Goal: Task Accomplishment & Management: Use online tool/utility

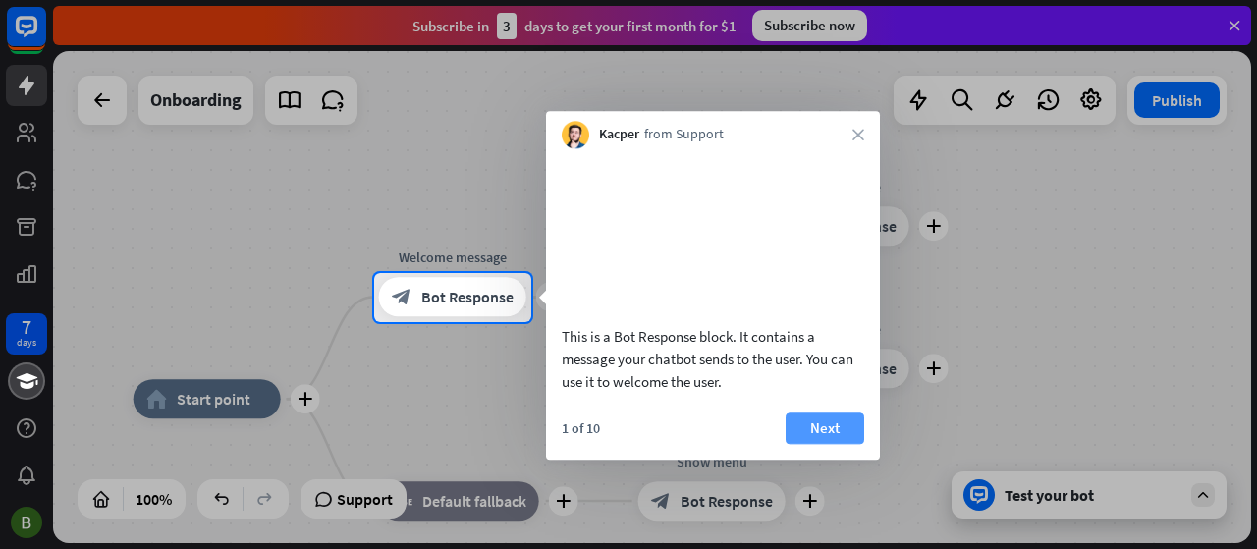
click at [805, 444] on button "Next" at bounding box center [825, 427] width 79 height 31
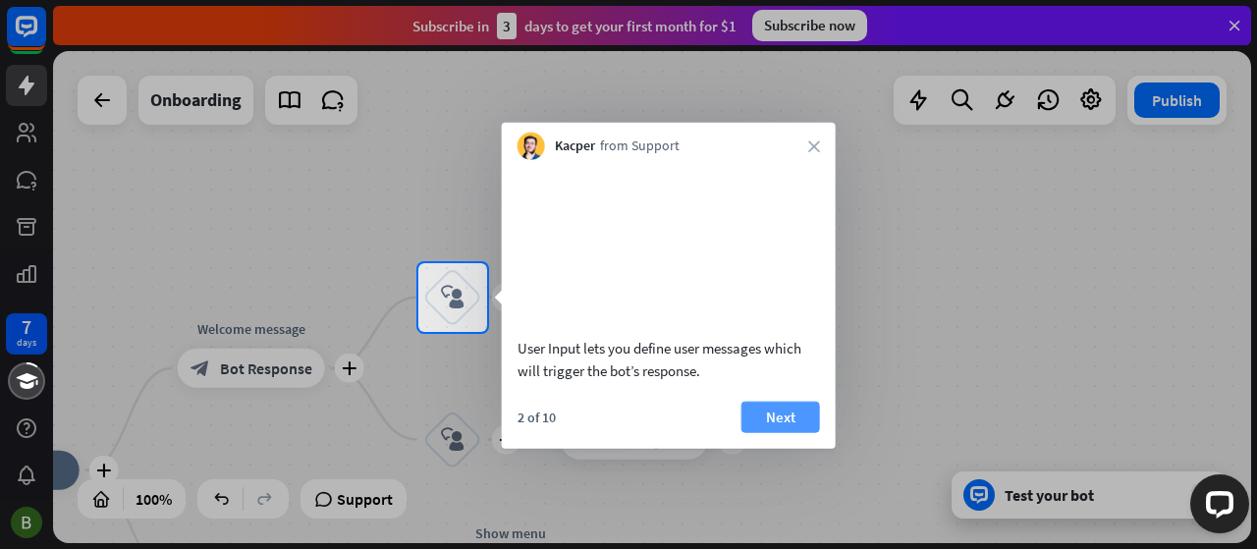
click at [798, 432] on button "Next" at bounding box center [780, 416] width 79 height 31
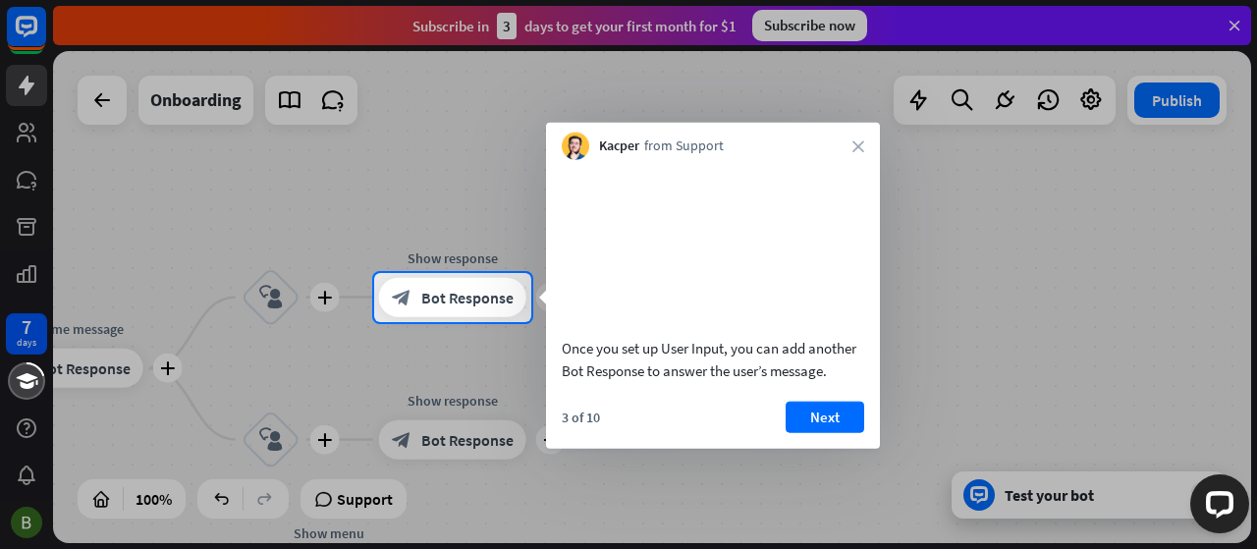
click at [798, 432] on button "Next" at bounding box center [825, 416] width 79 height 31
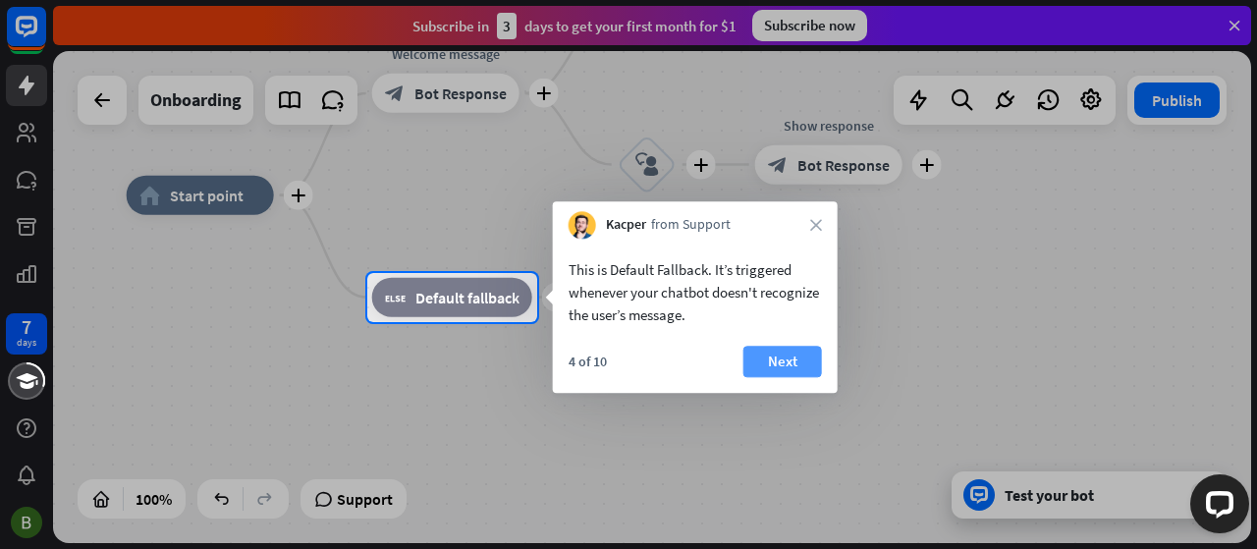
click at [778, 363] on button "Next" at bounding box center [782, 361] width 79 height 31
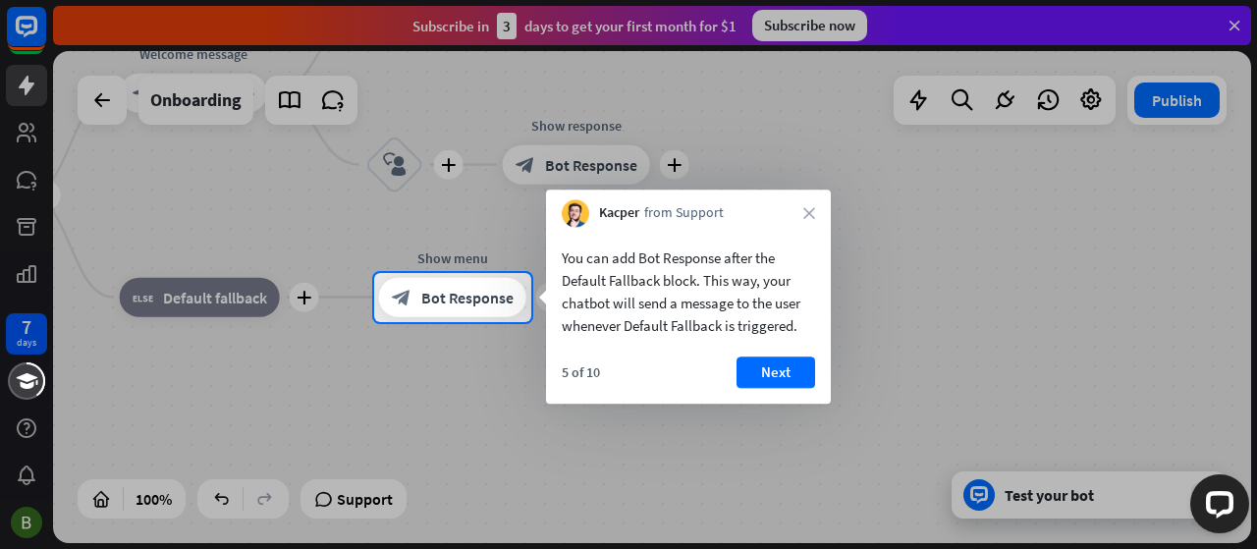
click at [778, 363] on button "Next" at bounding box center [775, 371] width 79 height 31
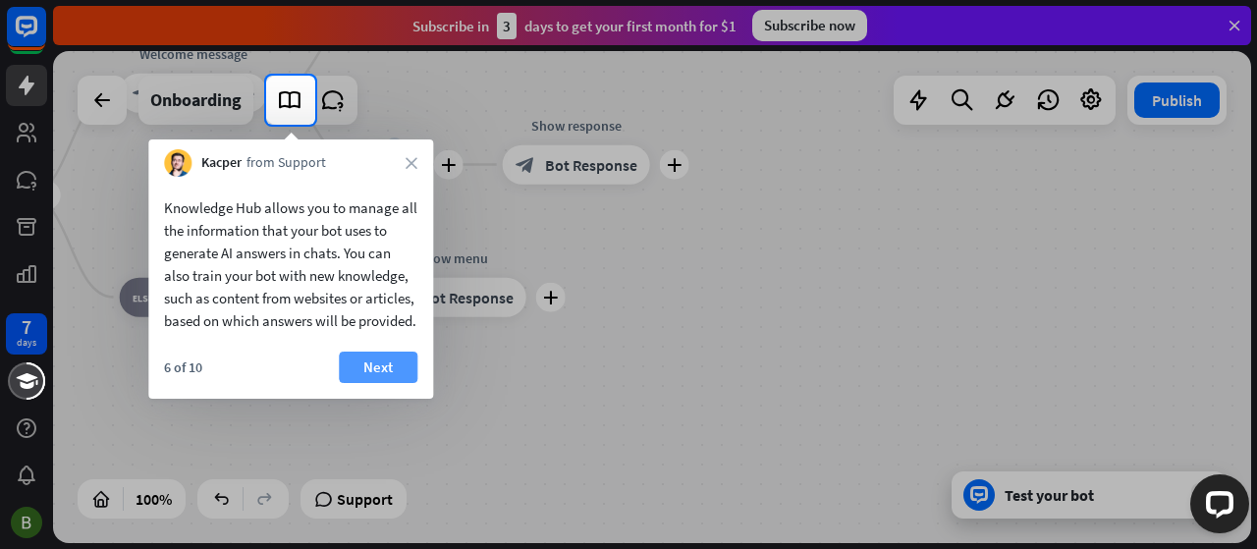
click at [377, 383] on button "Next" at bounding box center [378, 367] width 79 height 31
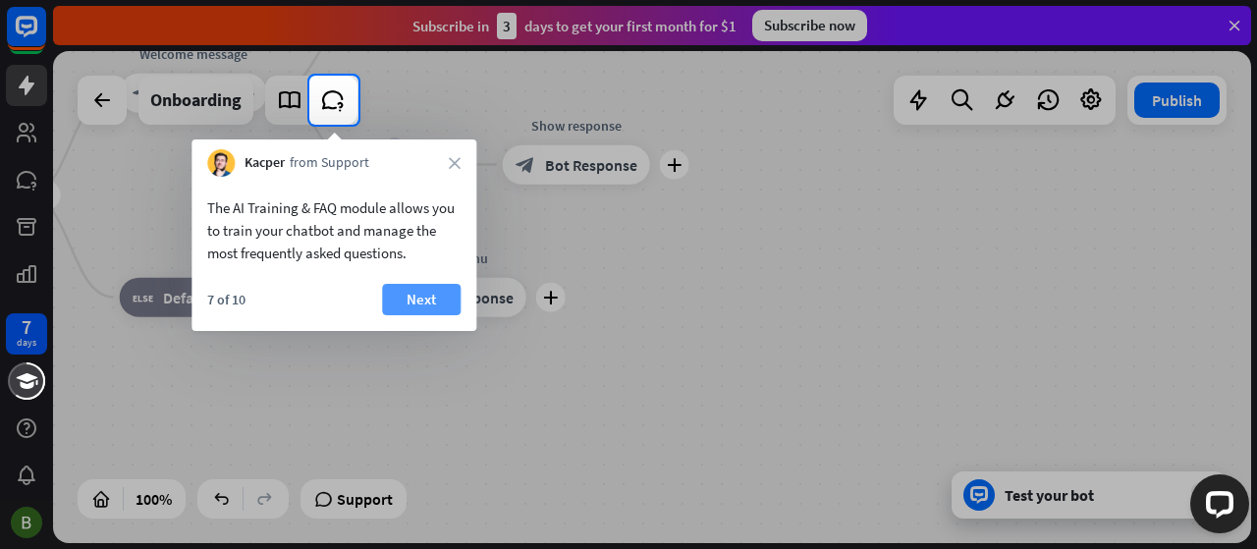
click at [421, 288] on button "Next" at bounding box center [421, 299] width 79 height 31
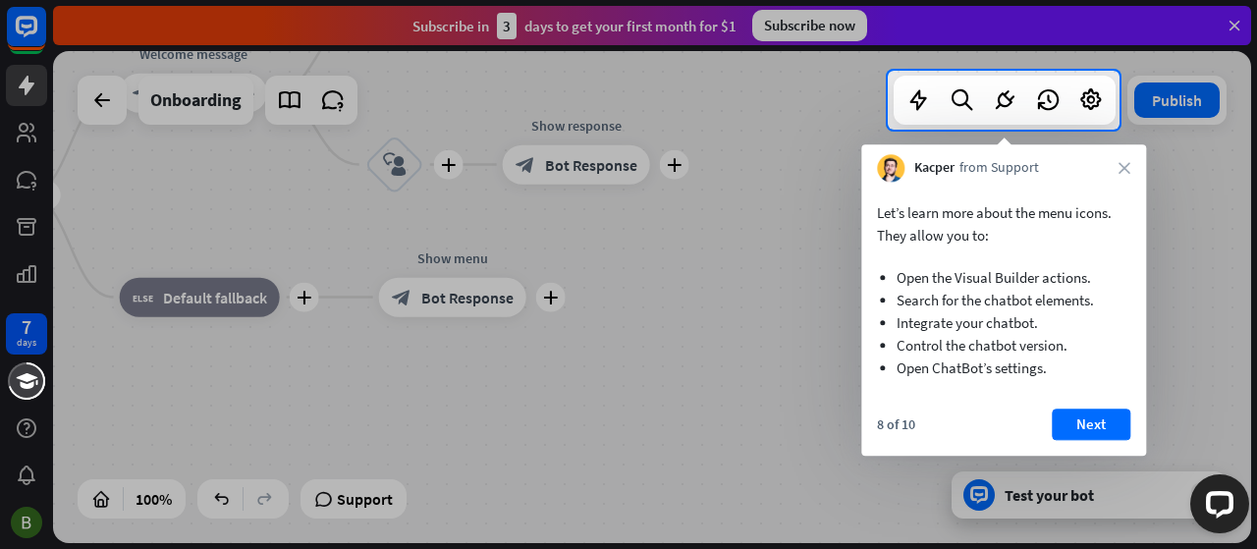
click at [1047, 427] on div "8 of 10 Next" at bounding box center [1003, 432] width 285 height 47
click at [1107, 433] on button "Next" at bounding box center [1091, 424] width 79 height 31
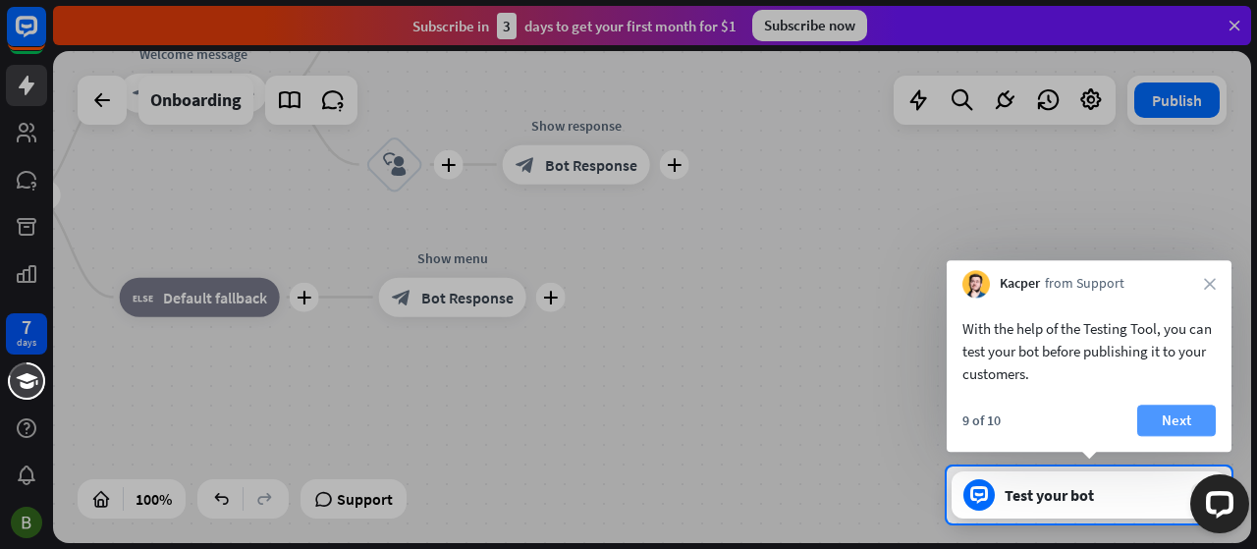
click at [1174, 417] on button "Next" at bounding box center [1176, 420] width 79 height 31
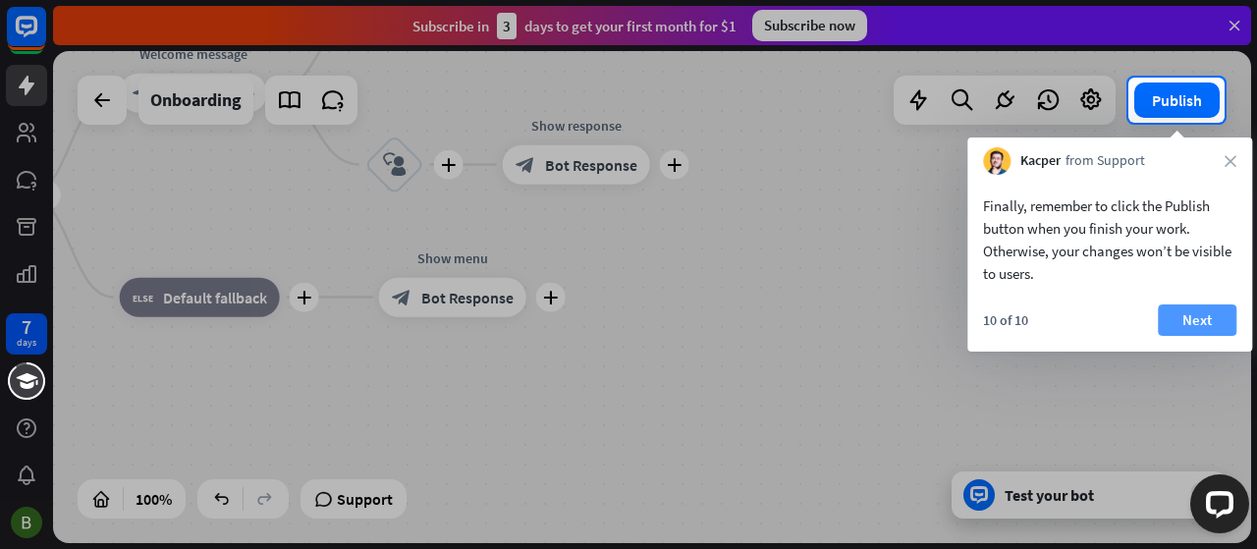
click at [1213, 307] on button "Next" at bounding box center [1197, 319] width 79 height 31
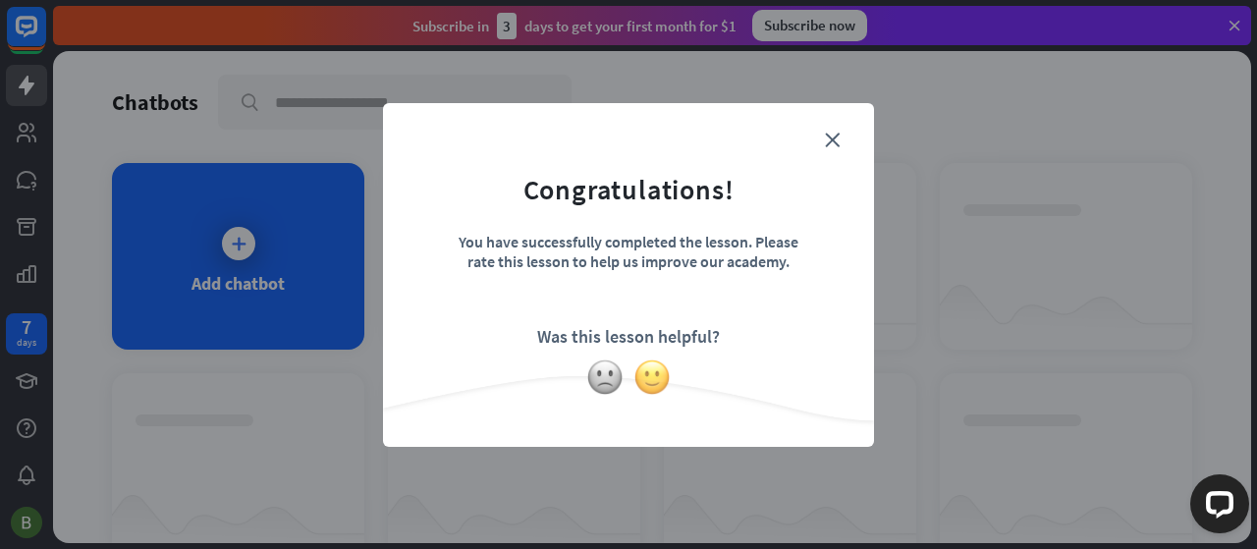
click at [652, 372] on img at bounding box center [651, 376] width 37 height 37
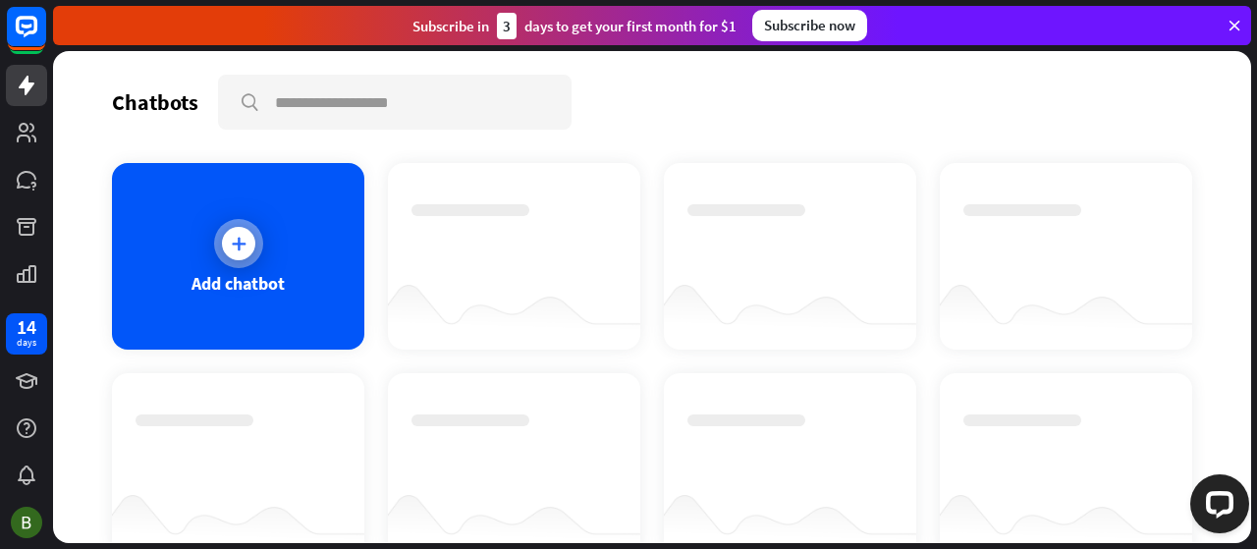
click at [226, 229] on div at bounding box center [238, 243] width 33 height 33
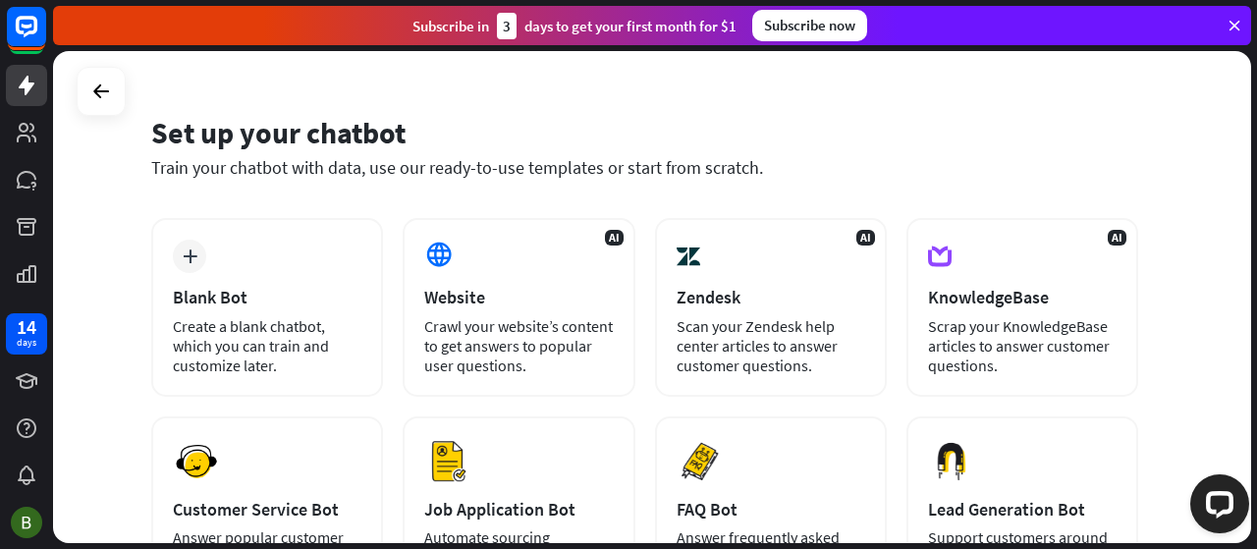
scroll to position [39, 0]
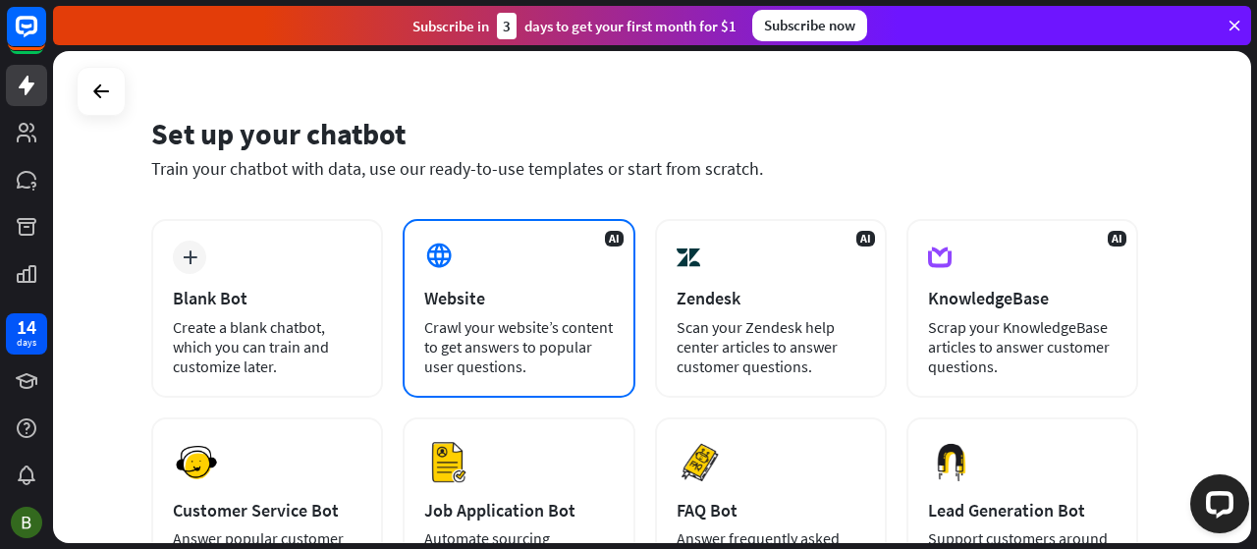
click at [484, 258] on div "AI Website Crawl your website’s content to get answers to popular user question…" at bounding box center [519, 308] width 232 height 179
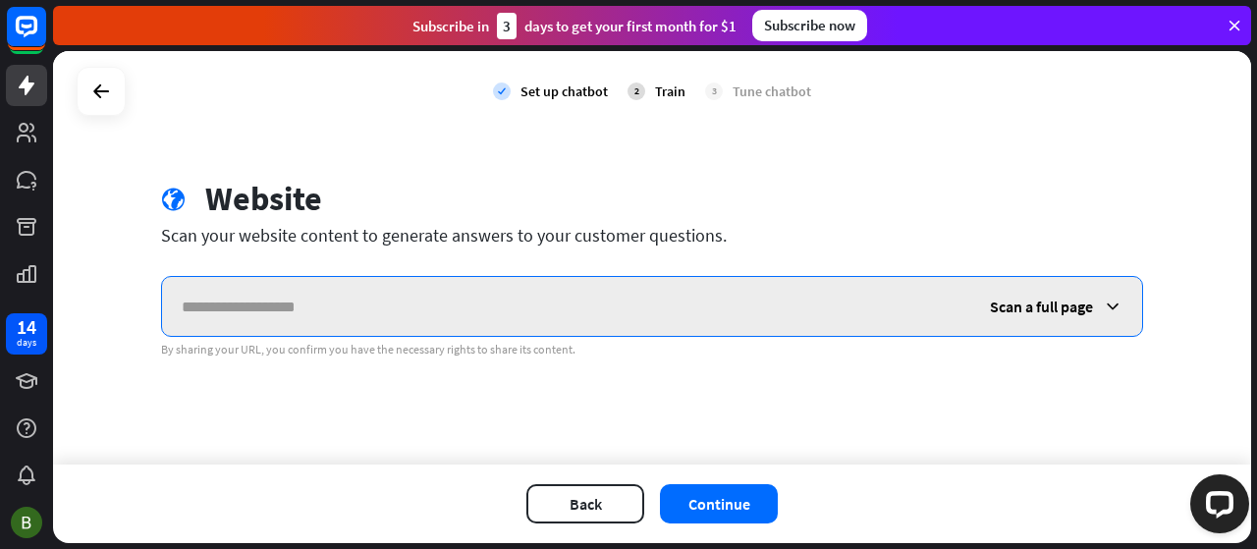
click at [466, 304] on input "text" at bounding box center [566, 306] width 808 height 59
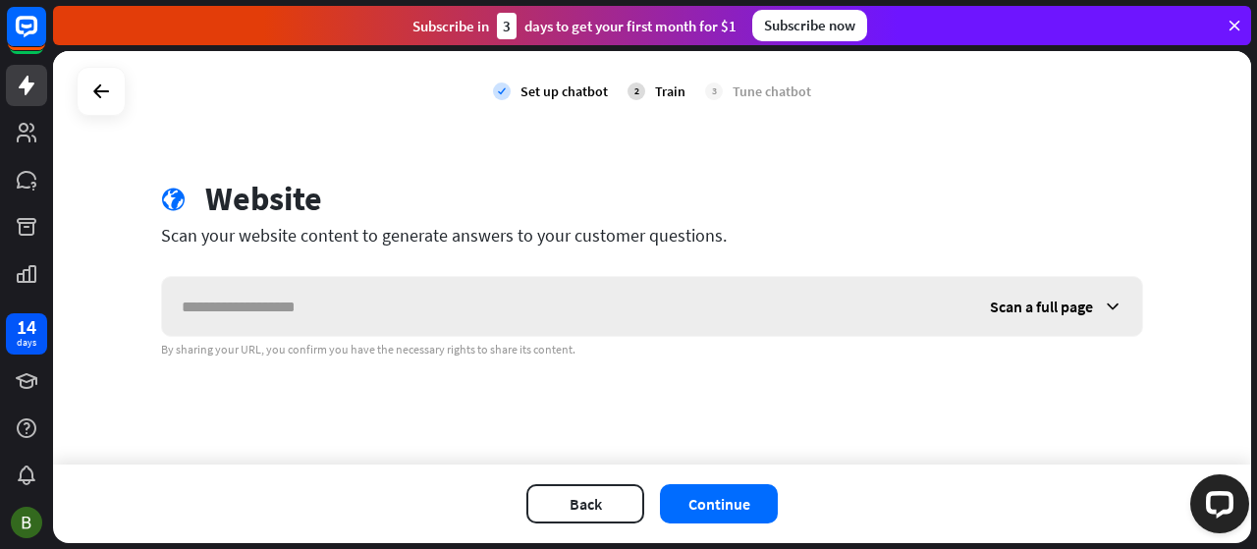
click at [1071, 309] on span "Scan a full page" at bounding box center [1041, 307] width 103 height 20
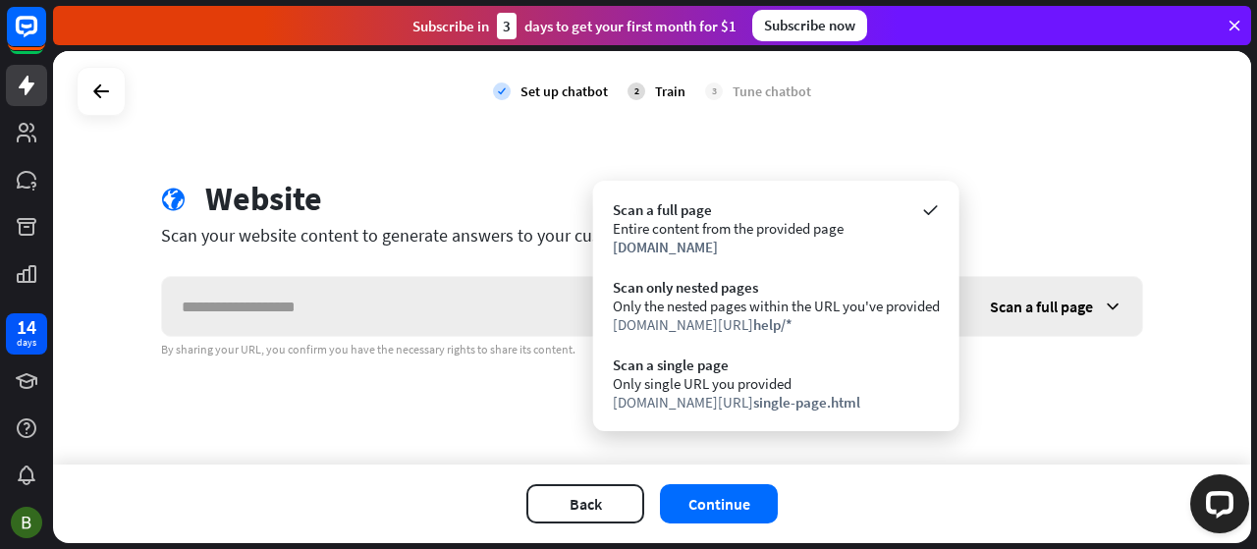
click at [1071, 309] on span "Scan a full page" at bounding box center [1041, 307] width 103 height 20
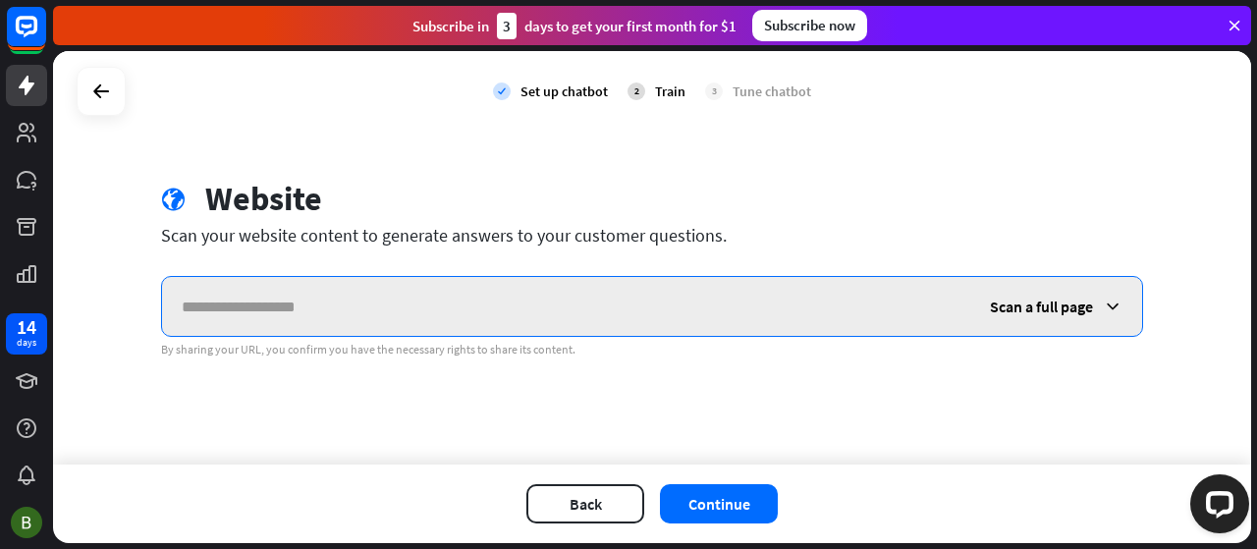
click at [833, 298] on input "text" at bounding box center [566, 306] width 808 height 59
paste input "**********"
type input "**********"
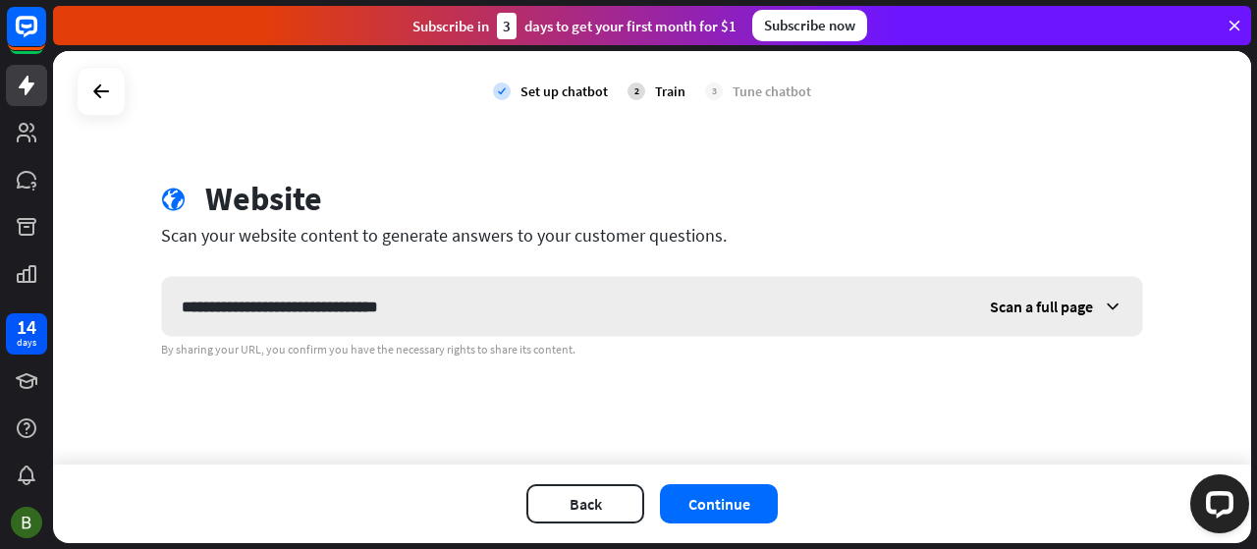
click at [1033, 299] on span "Scan a full page" at bounding box center [1041, 307] width 103 height 20
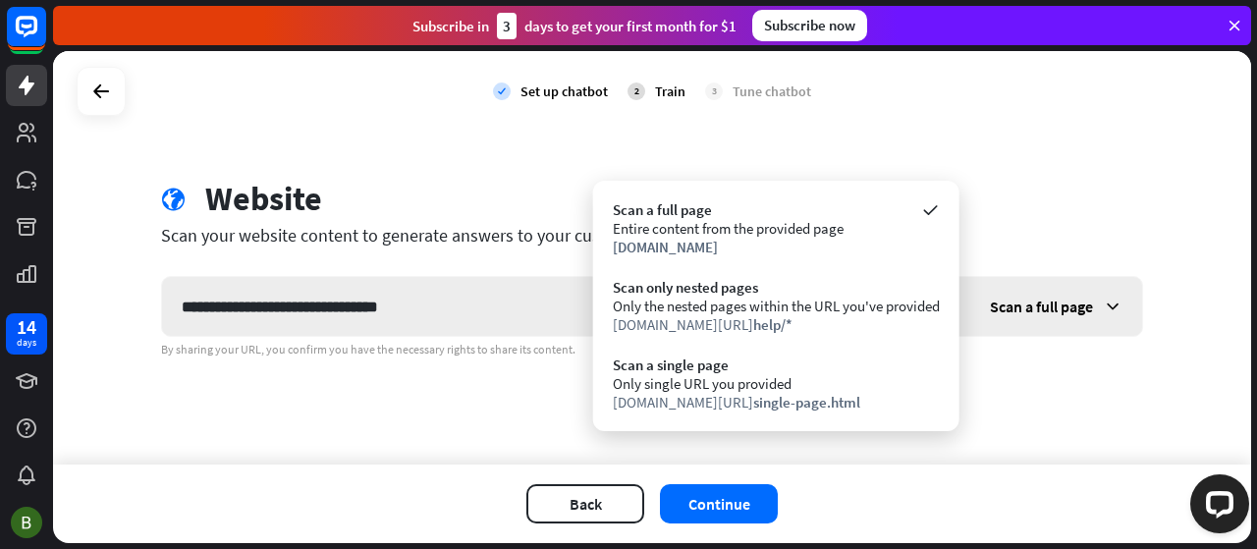
click at [1033, 299] on span "Scan a full page" at bounding box center [1041, 307] width 103 height 20
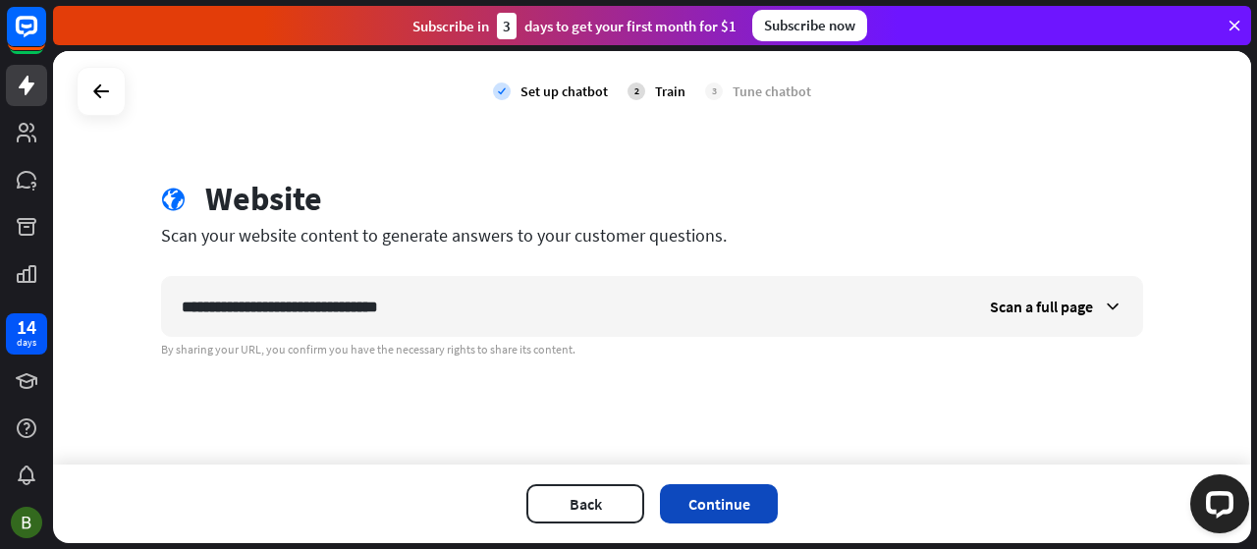
click at [733, 502] on button "Continue" at bounding box center [719, 503] width 118 height 39
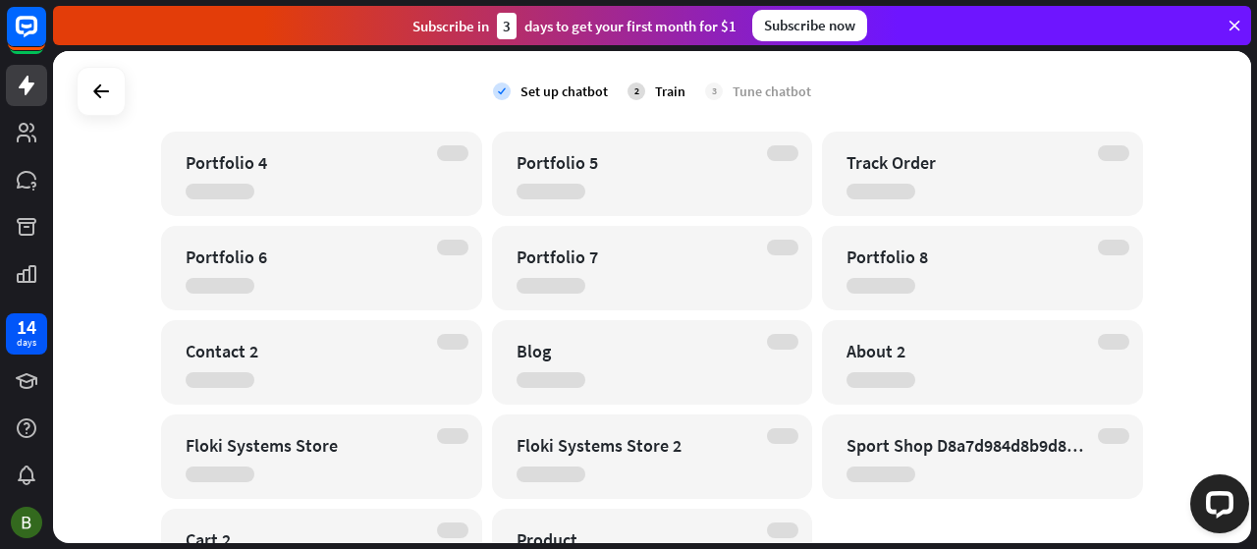
scroll to position [644, 0]
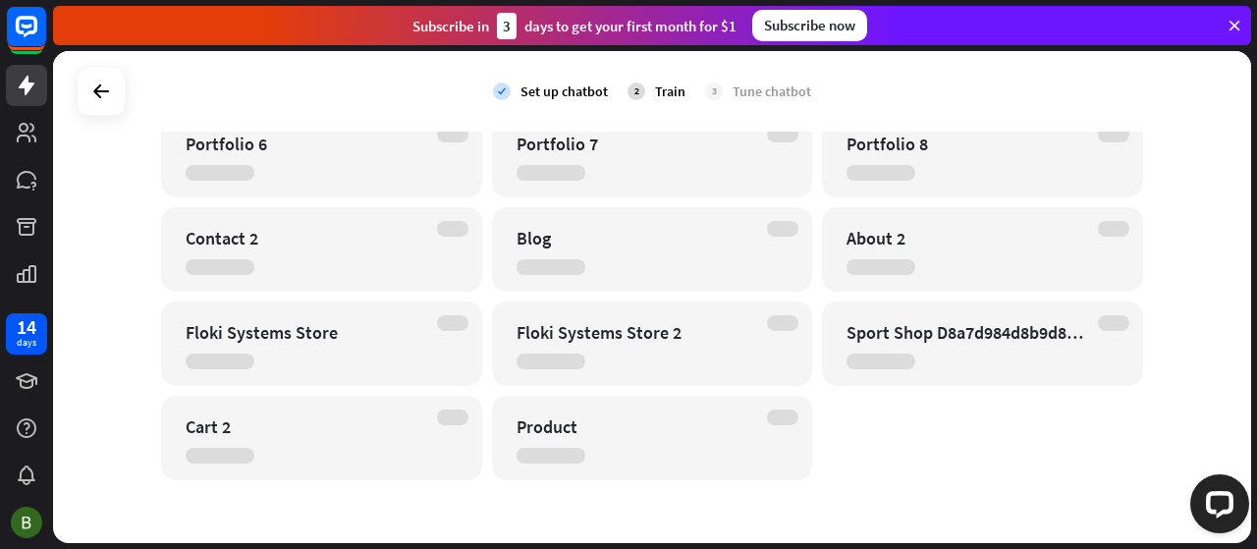
click at [1194, 353] on div "check Set up chatbot 2 Train 3 Tune chatbot Website edit [URL][DOMAIN_NAME] Cra…" at bounding box center [652, 297] width 1198 height 492
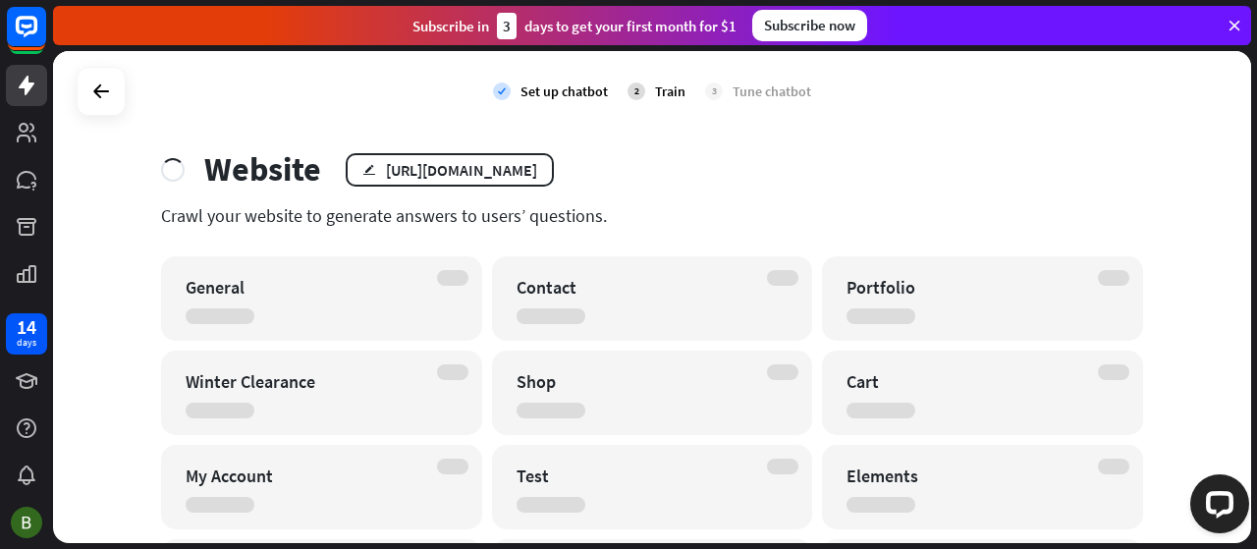
scroll to position [30, 0]
click at [951, 396] on div "Cart" at bounding box center [982, 392] width 321 height 84
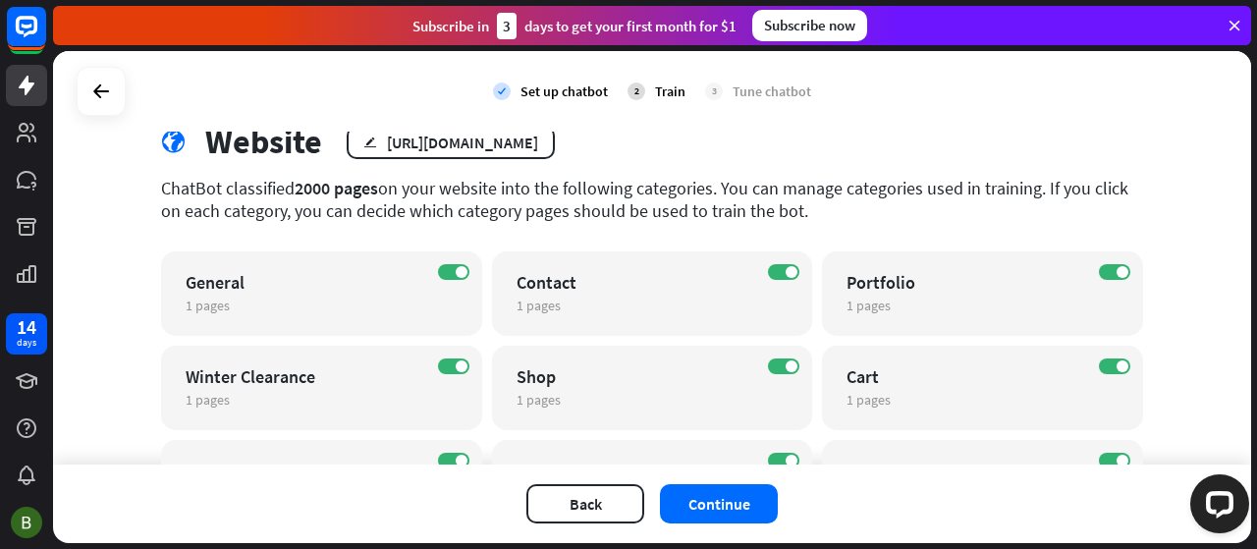
scroll to position [47, 0]
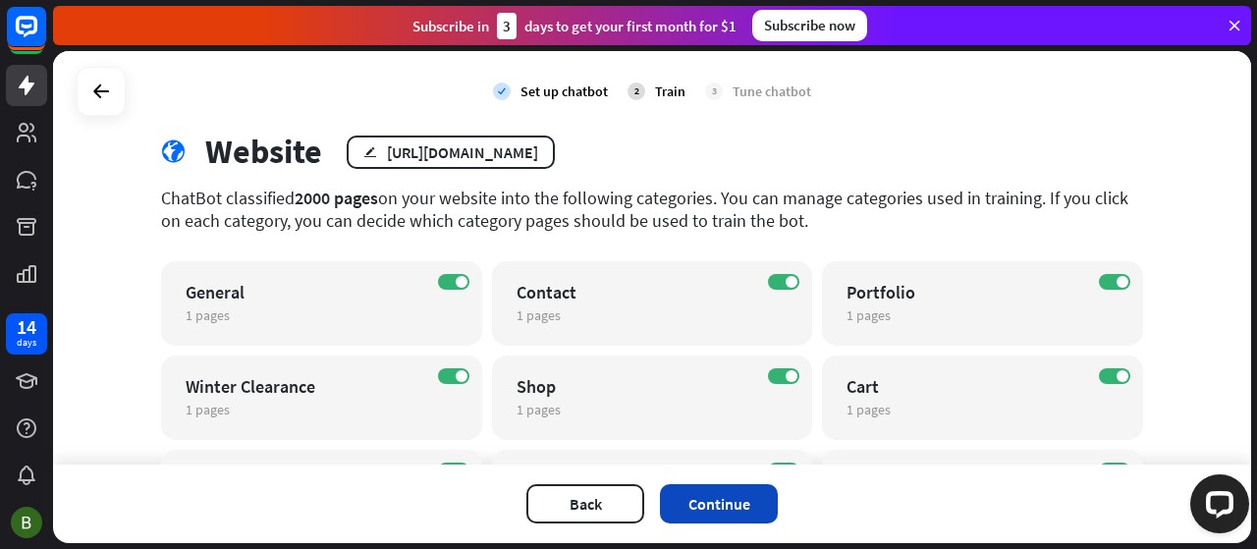
click at [732, 508] on button "Continue" at bounding box center [719, 503] width 118 height 39
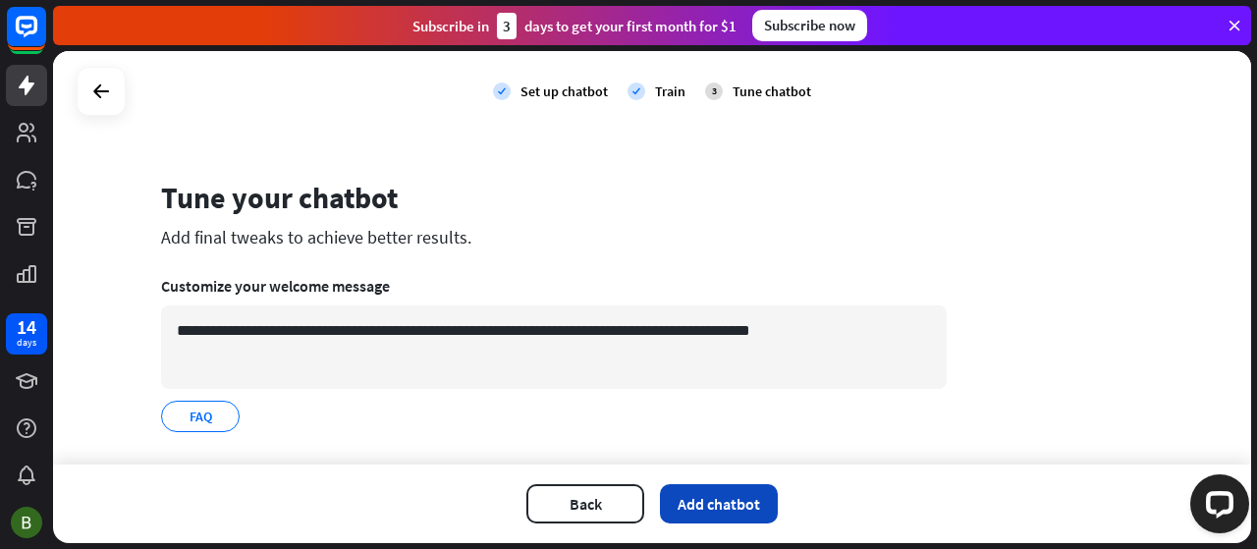
click at [754, 497] on button "Add chatbot" at bounding box center [719, 503] width 118 height 39
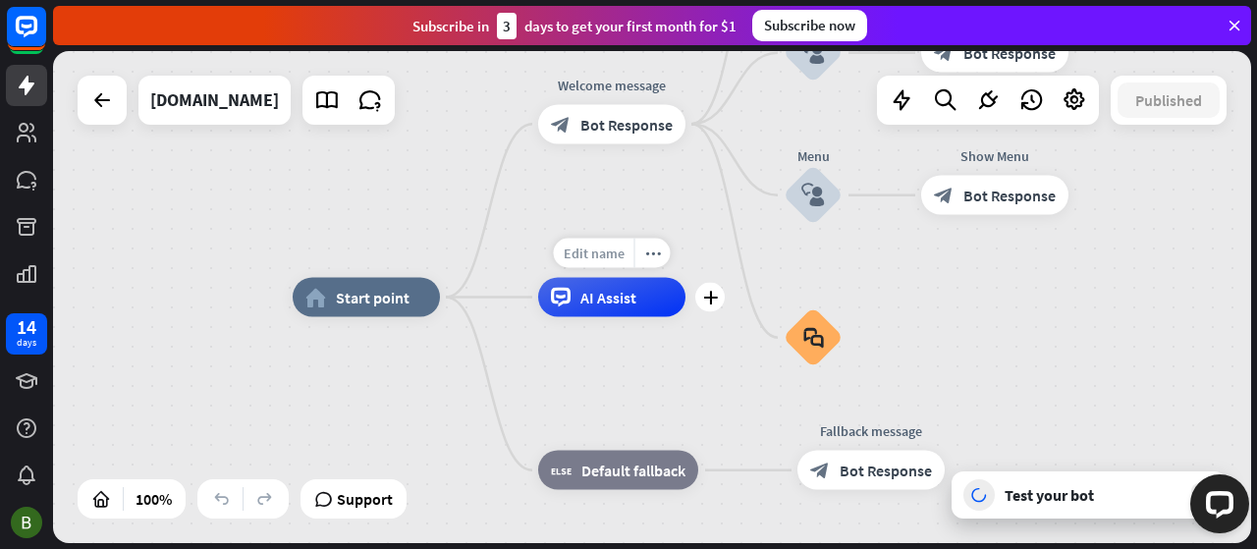
click at [605, 262] on div "Edit name" at bounding box center [594, 253] width 81 height 29
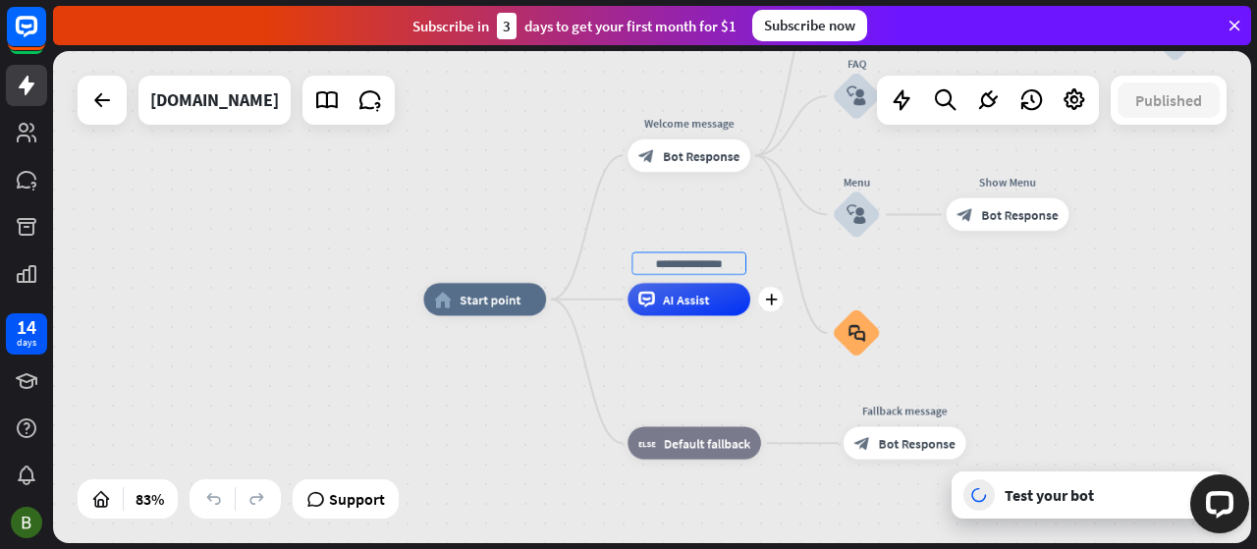
click at [684, 260] on input "text" at bounding box center [688, 263] width 114 height 23
type input "*"
type input "***"
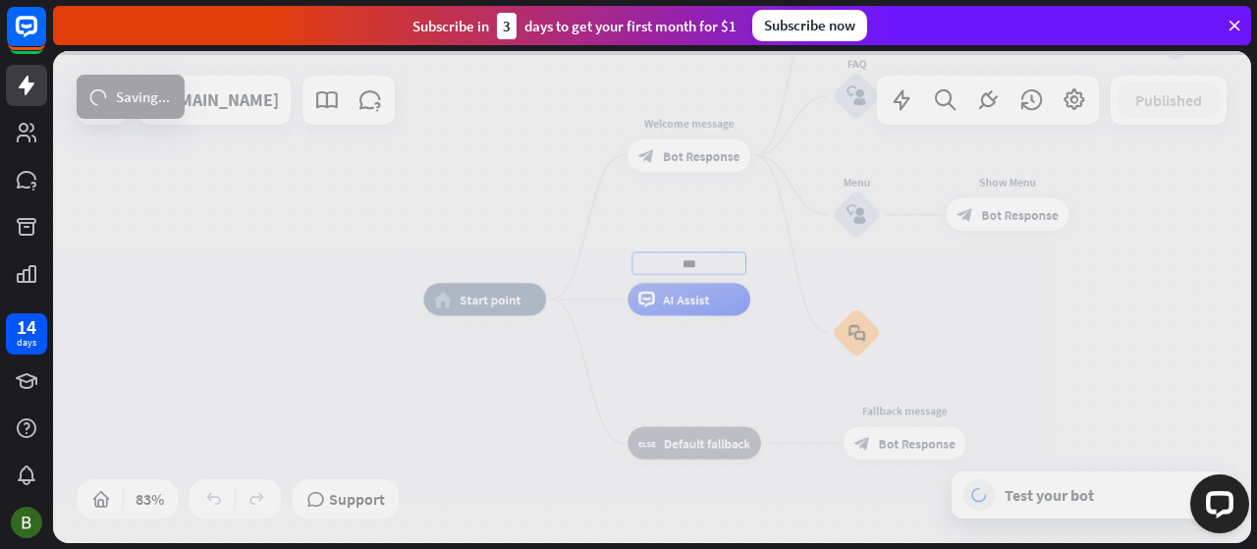
click at [483, 405] on div "home_2 Start point Welcome message block_bot_response Bot Response Back to Menu…" at bounding box center [652, 297] width 1198 height 492
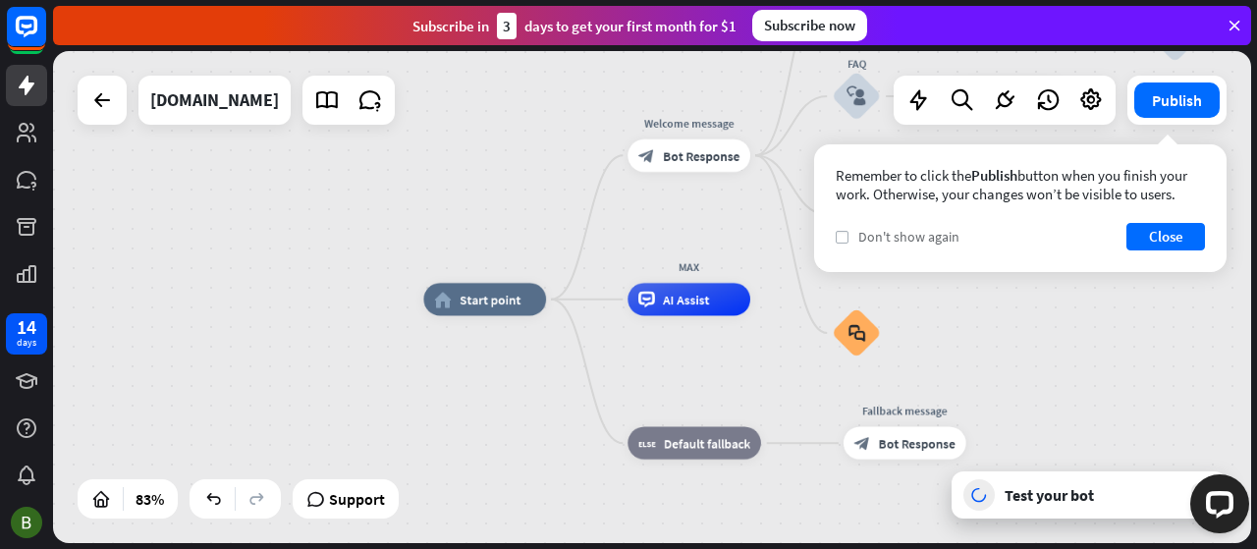
click at [843, 242] on label "check" at bounding box center [842, 237] width 13 height 13
click at [1177, 233] on button "Close" at bounding box center [1165, 236] width 79 height 27
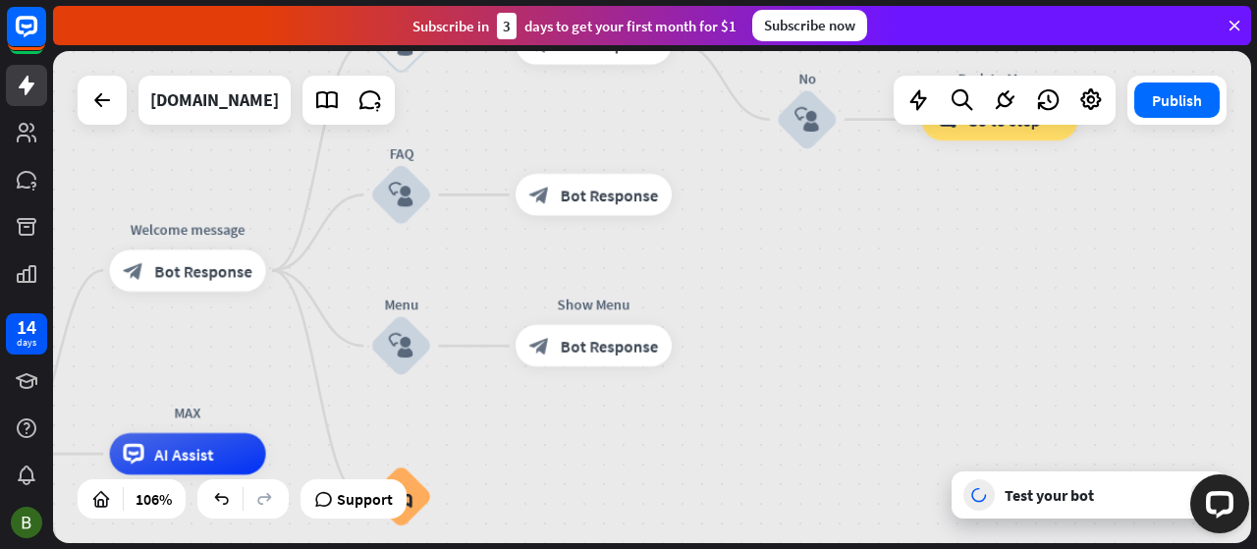
drag, startPoint x: 952, startPoint y: 359, endPoint x: 676, endPoint y: 587, distance: 357.8
click at [676, 548] on html "14 days close Product Help First steps Get started with ChatBot Help Center Fol…" at bounding box center [628, 274] width 1257 height 549
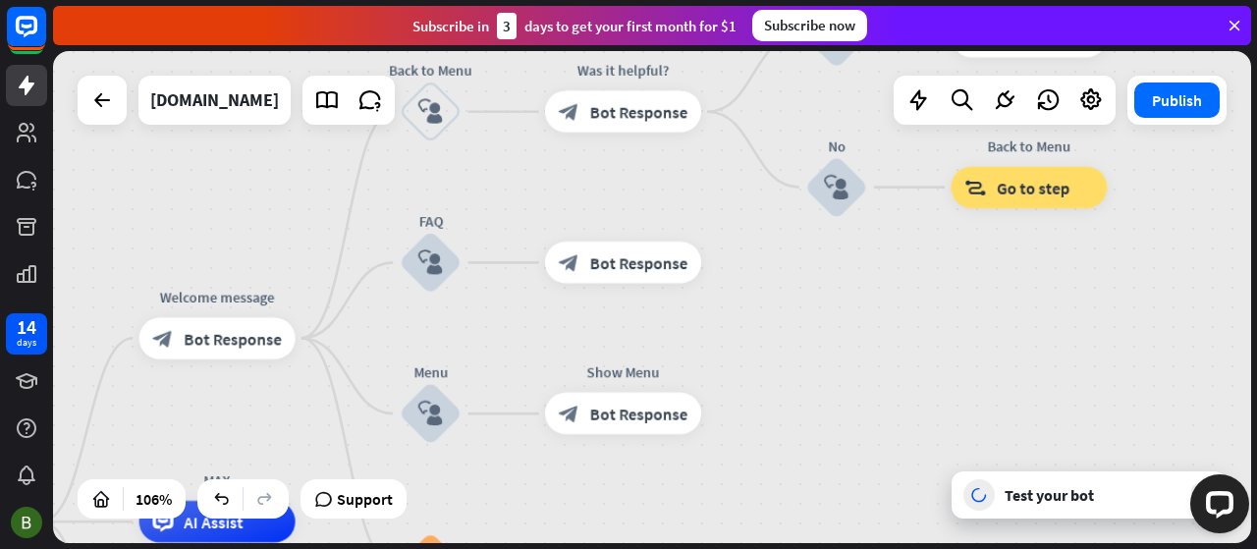
drag, startPoint x: 778, startPoint y: 332, endPoint x: 854, endPoint y: 356, distance: 80.4
click at [854, 356] on div "home_2 Start point Welcome message block_bot_response Bot Response Back to Menu…" at bounding box center [652, 297] width 1198 height 492
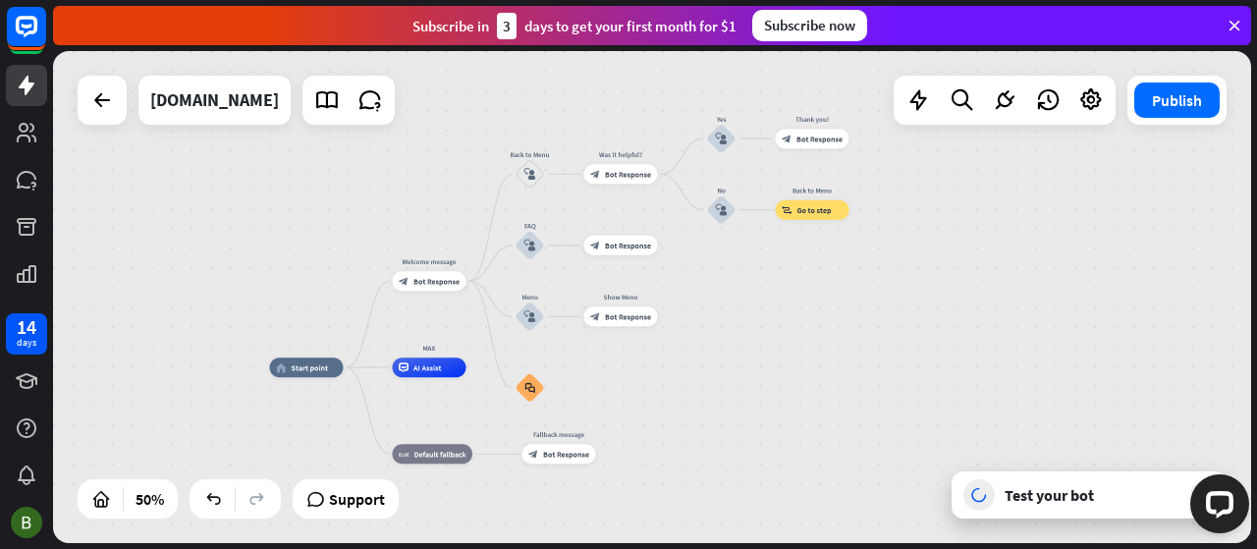
drag, startPoint x: 896, startPoint y: 411, endPoint x: 813, endPoint y: 359, distance: 97.5
click at [813, 359] on div "home_2 Start point Welcome message block_bot_response Bot Response Back to Menu…" at bounding box center [652, 297] width 1198 height 492
click at [1196, 111] on button "Publish" at bounding box center [1176, 99] width 85 height 35
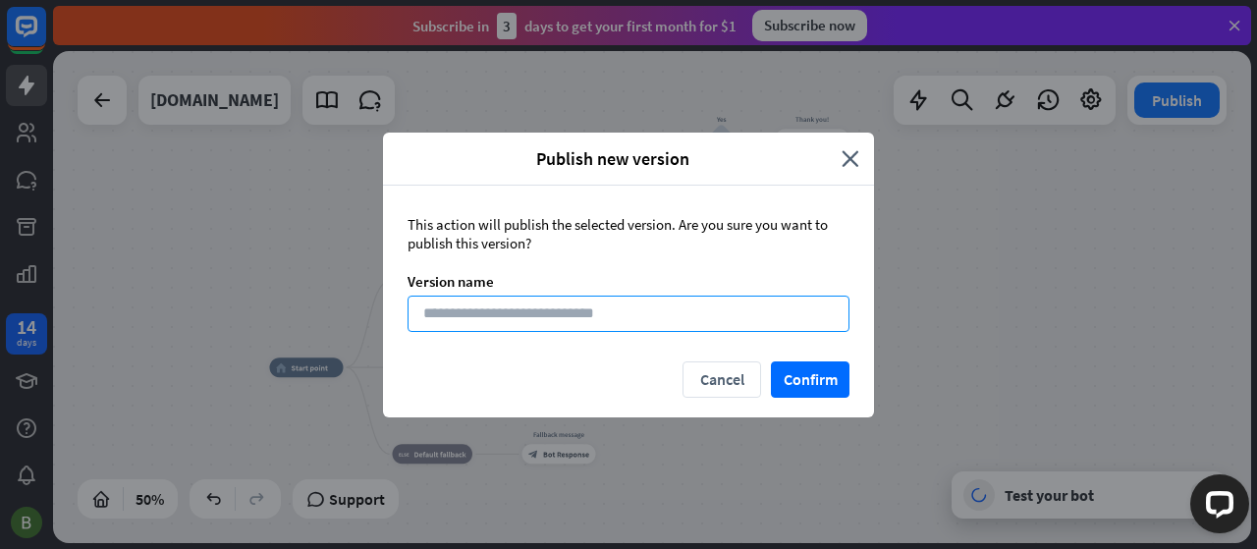
click at [671, 315] on input at bounding box center [629, 314] width 442 height 36
type input "****"
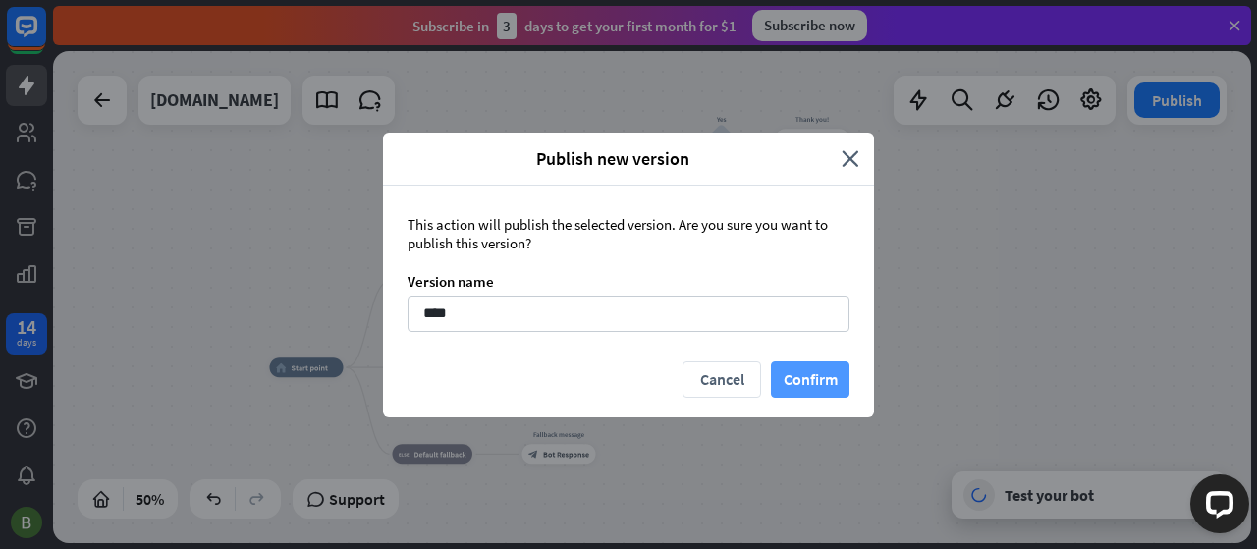
click at [800, 362] on button "Confirm" at bounding box center [810, 379] width 79 height 36
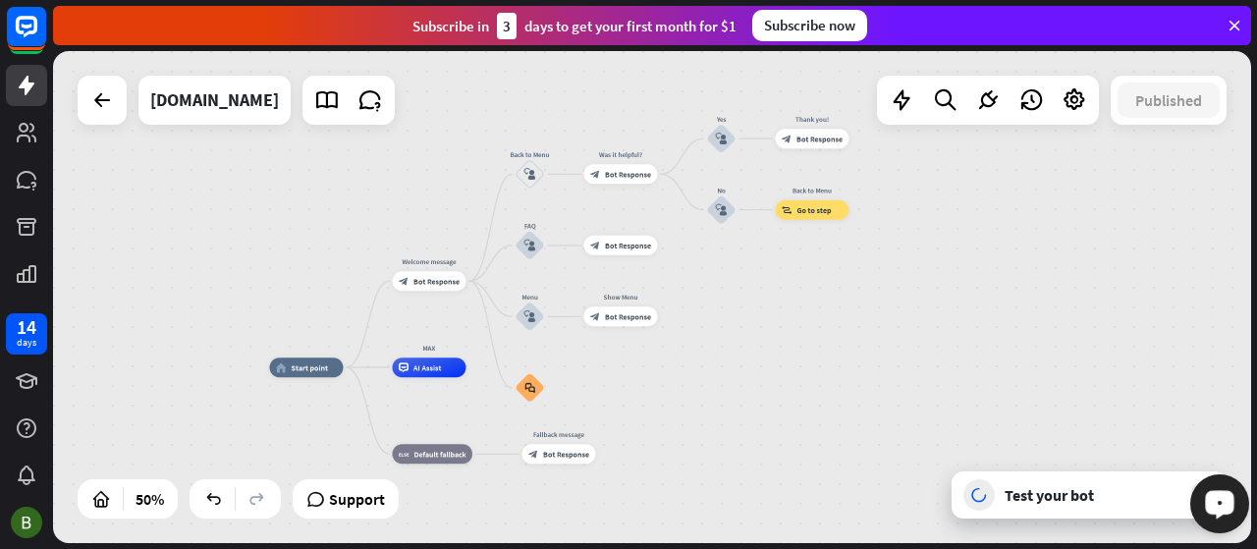
click at [1211, 505] on icon "Open LiveChat chat widget" at bounding box center [1220, 503] width 19 height 13
click at [1064, 97] on icon at bounding box center [1075, 100] width 26 height 26
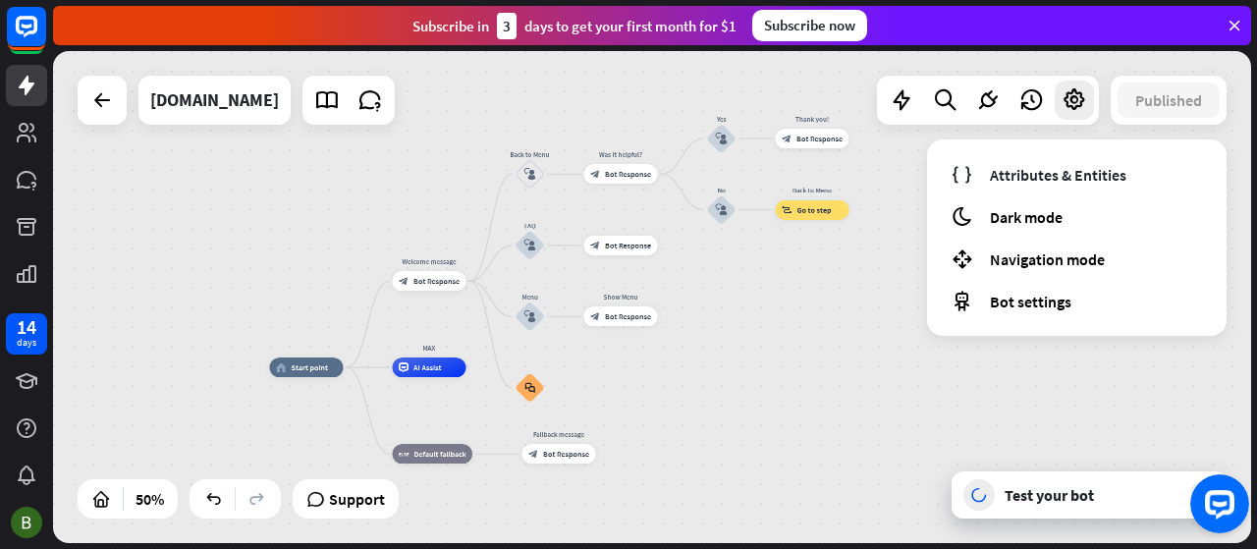
click at [1235, 23] on icon at bounding box center [1235, 26] width 18 height 18
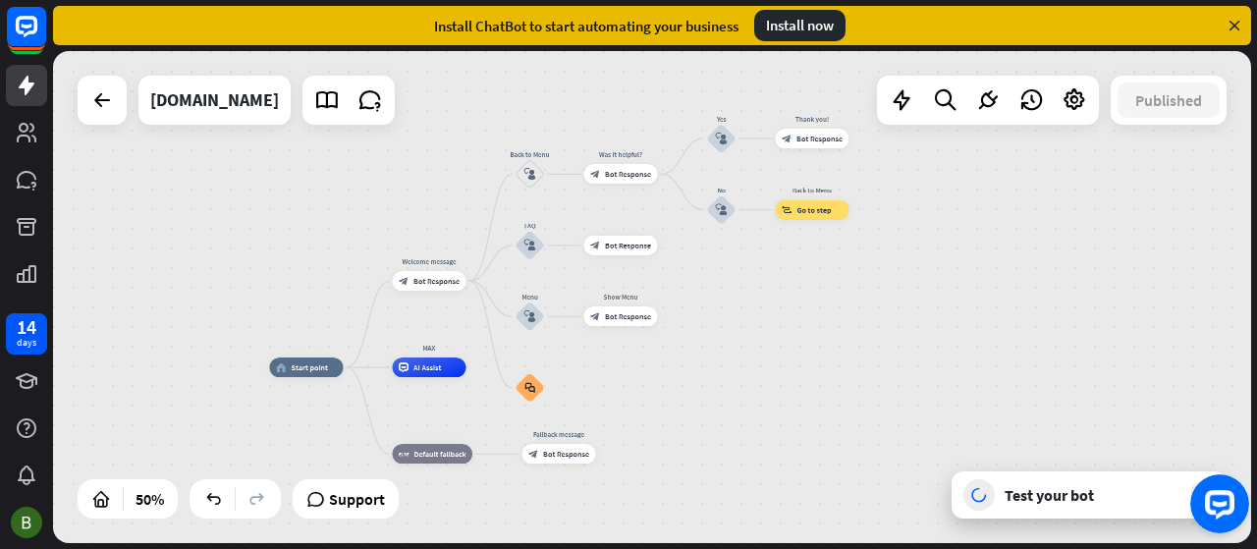
click at [1235, 25] on icon at bounding box center [1235, 26] width 18 height 18
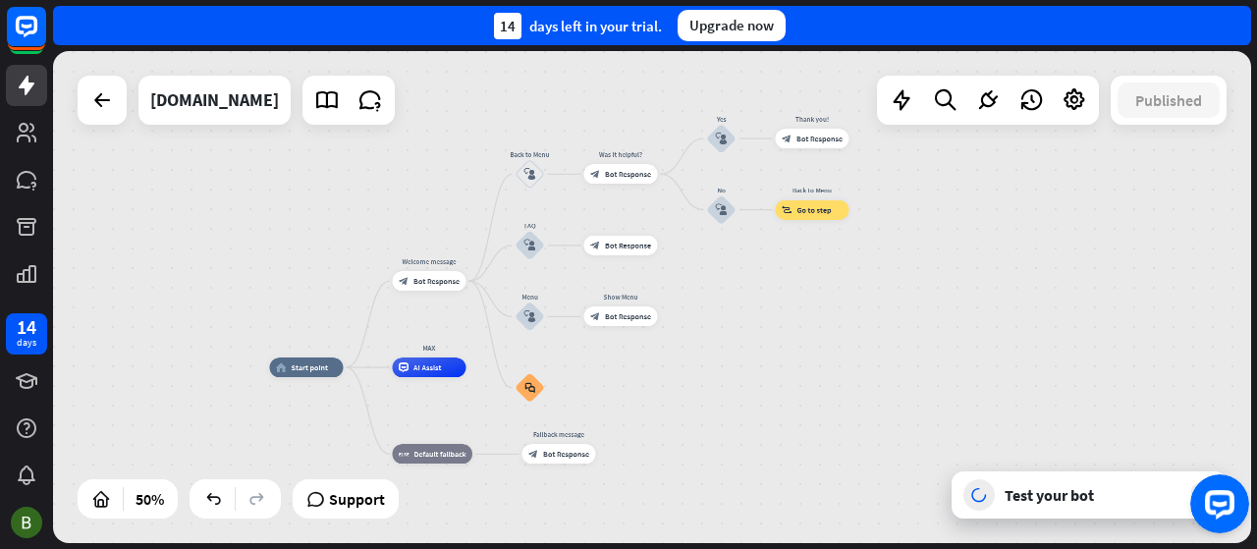
click at [1235, 25] on div "14 days left in your trial. Upgrade now" at bounding box center [652, 25] width 1198 height 39
click at [1065, 105] on icon at bounding box center [1075, 100] width 26 height 26
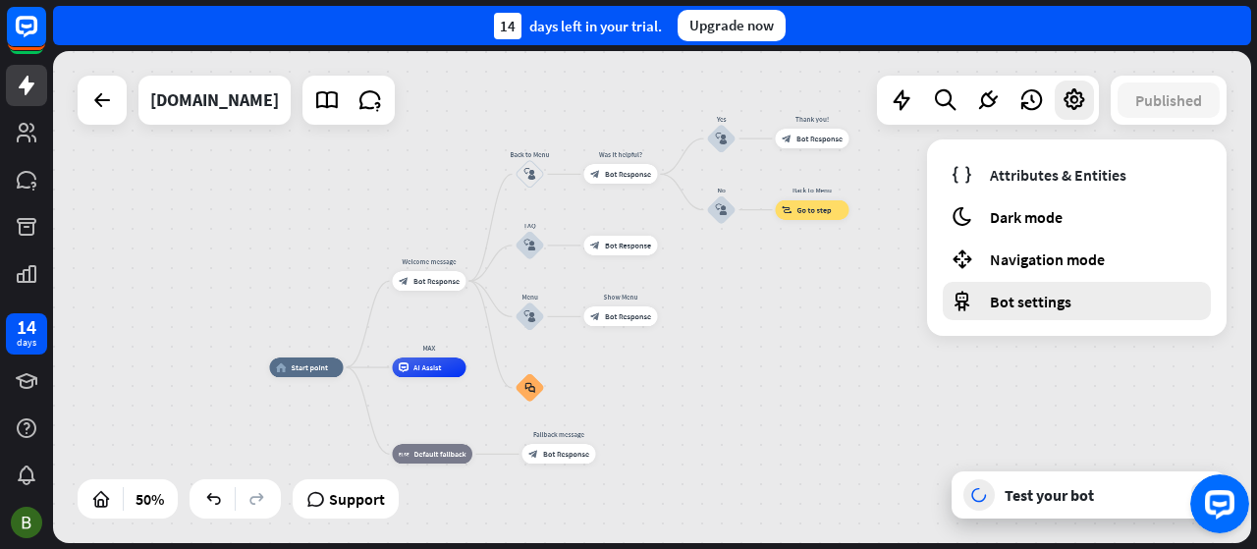
click at [1098, 300] on div "Bot settings" at bounding box center [1077, 301] width 268 height 38
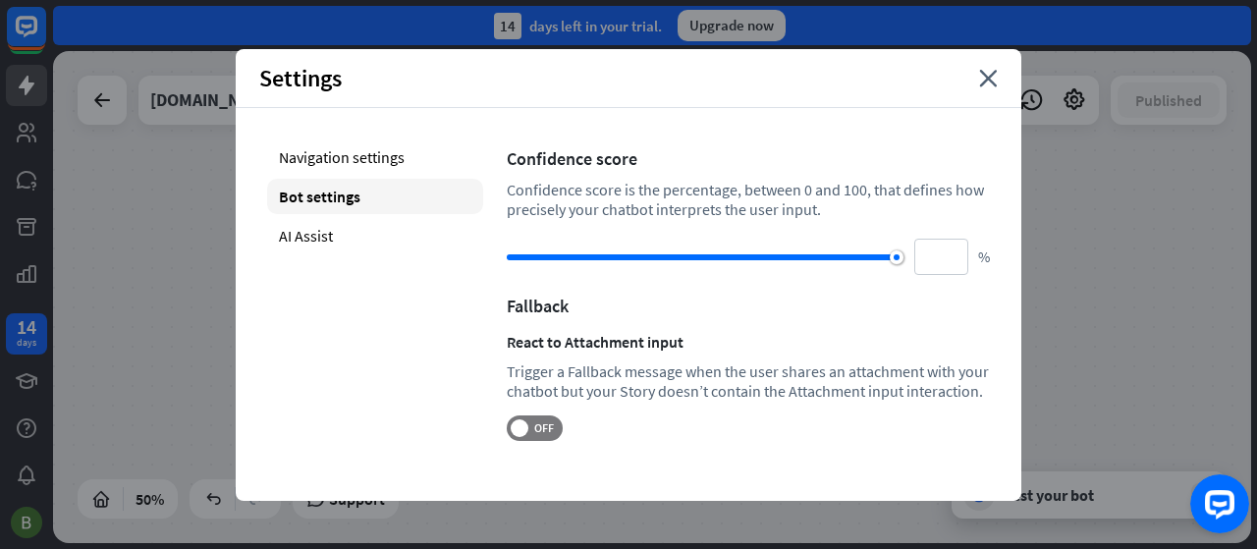
drag, startPoint x: 760, startPoint y: 251, endPoint x: 977, endPoint y: 266, distance: 217.5
click at [976, 264] on div "*** %" at bounding box center [748, 257] width 483 height 36
click at [534, 423] on span "OFF" at bounding box center [543, 428] width 30 height 16
click at [381, 229] on div "AI Assist" at bounding box center [375, 235] width 216 height 35
type input "**"
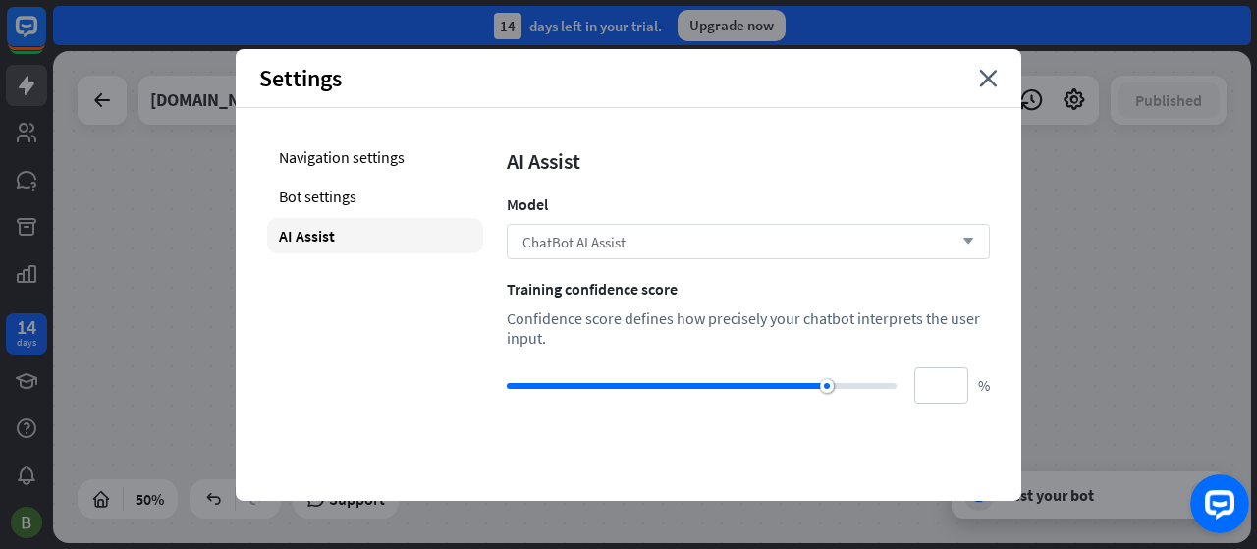
click at [675, 242] on div "ChatBot AI Assist arrow_down" at bounding box center [748, 241] width 483 height 35
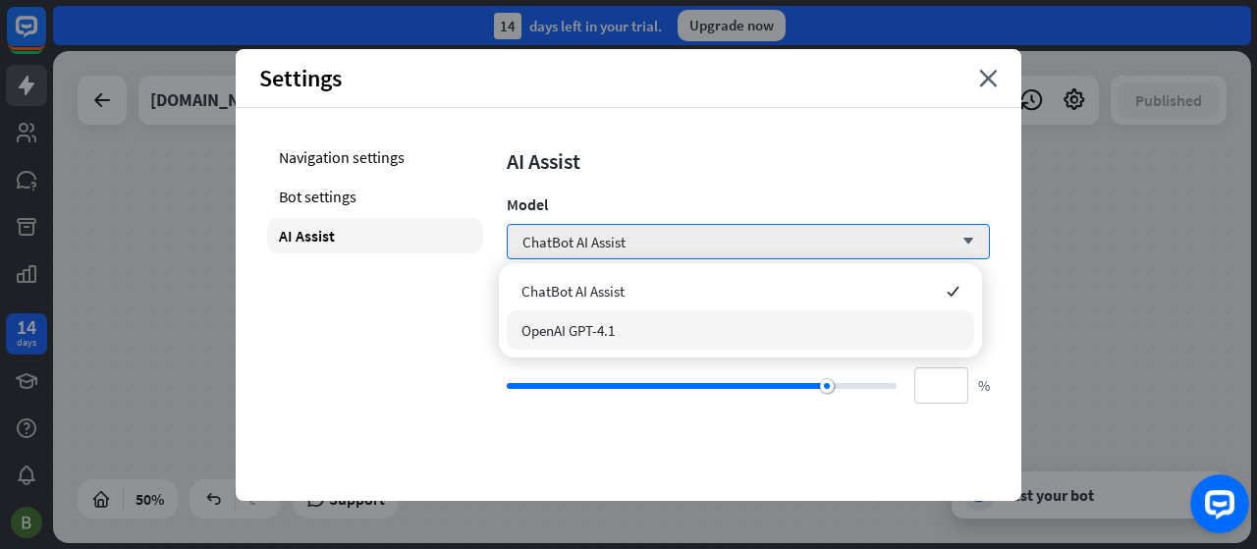
click at [670, 323] on div "OpenAI GPT-4.1" at bounding box center [740, 329] width 467 height 39
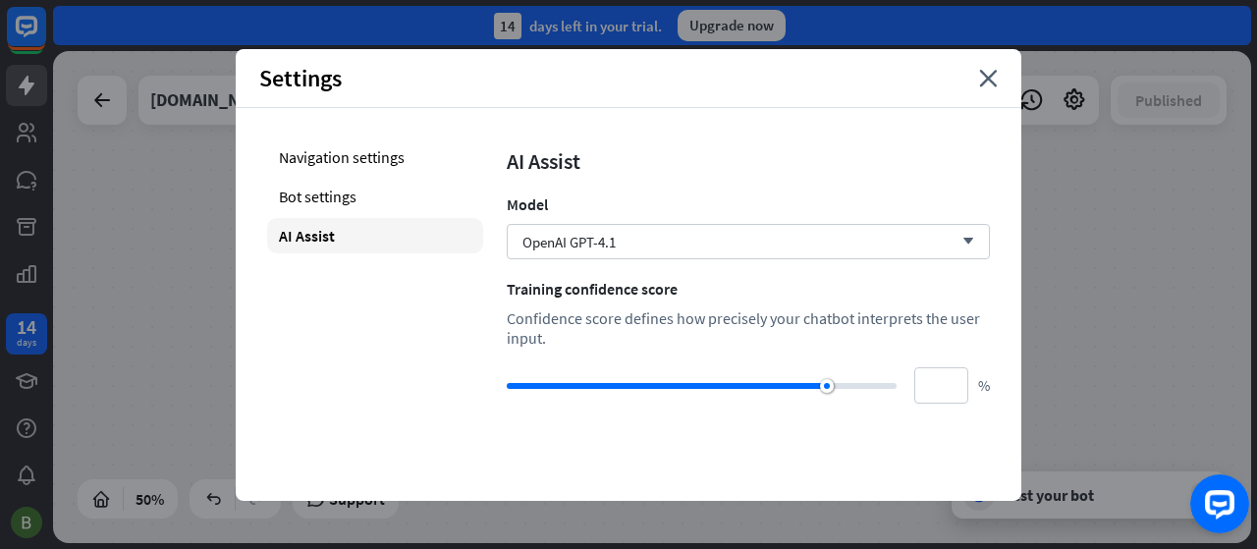
type input "***"
drag, startPoint x: 822, startPoint y: 385, endPoint x: 947, endPoint y: 395, distance: 125.1
click at [947, 395] on div "*** %" at bounding box center [748, 385] width 483 height 36
click at [365, 341] on div "Navigation settings Bot settings AI Assist" at bounding box center [375, 271] width 216 height 264
click at [988, 78] on icon "close" at bounding box center [988, 79] width 19 height 18
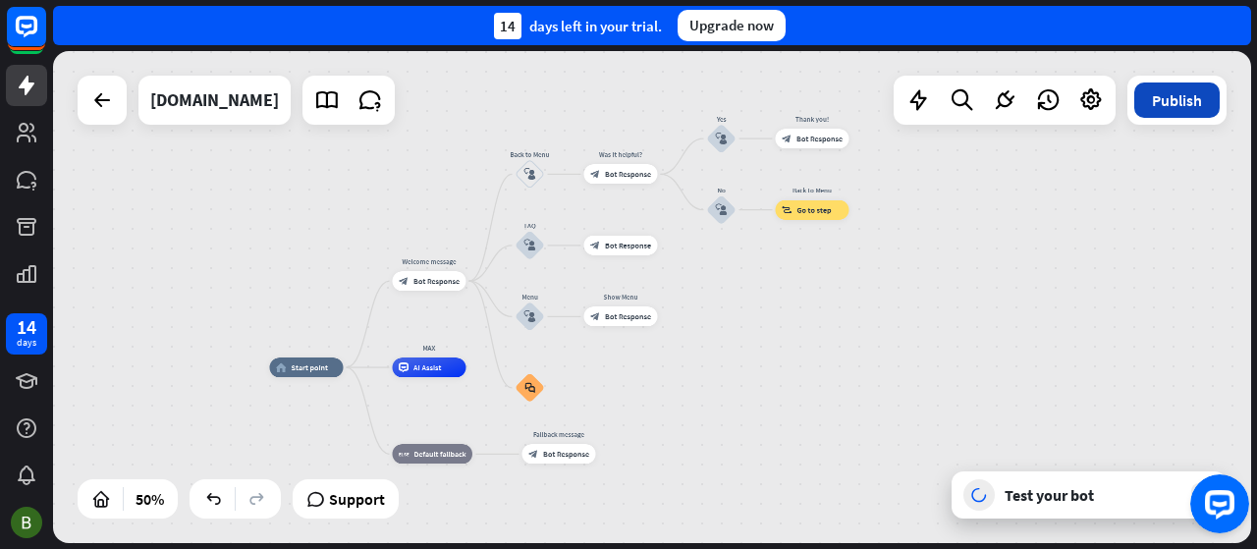
click at [1179, 103] on button "Publish" at bounding box center [1176, 99] width 85 height 35
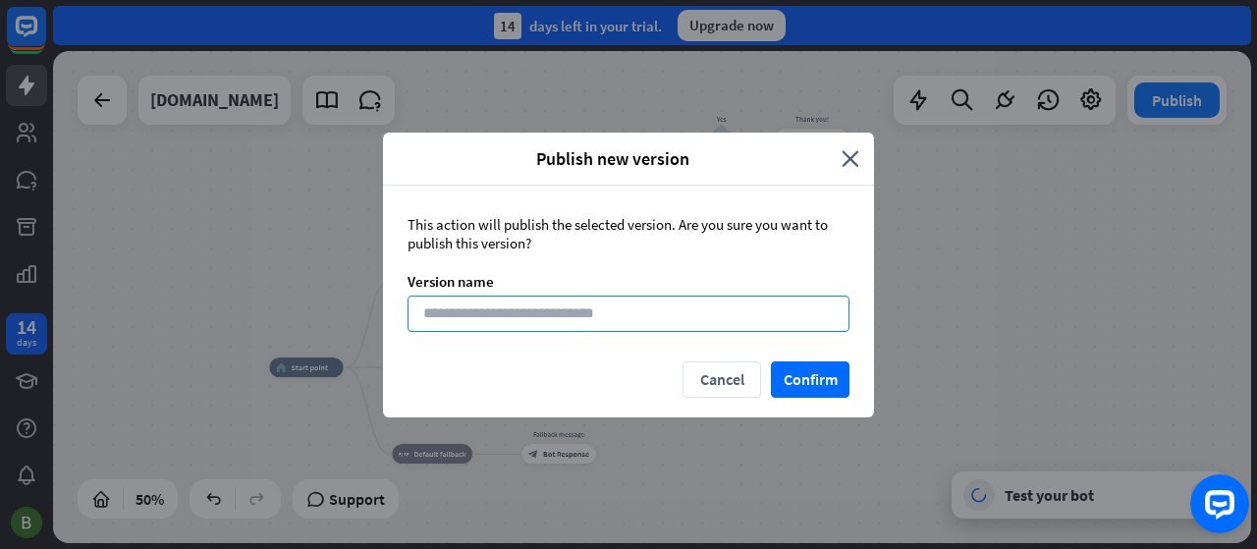
click at [733, 305] on input at bounding box center [629, 314] width 442 height 36
type input "****"
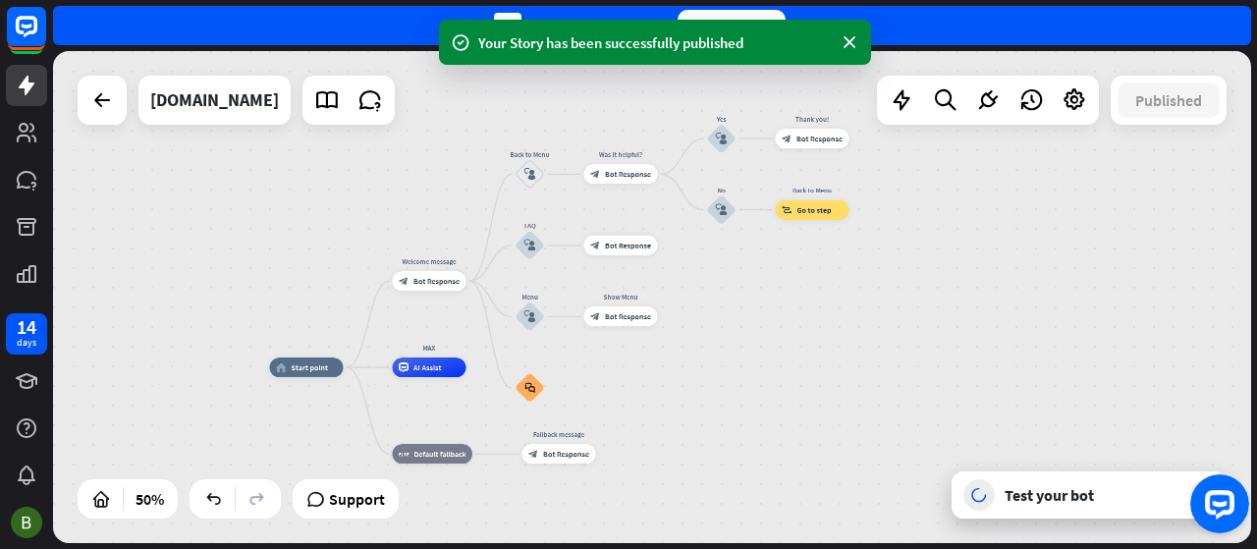
click at [791, 362] on div "home_2 Start point Welcome message block_bot_response Bot Response Back to Menu…" at bounding box center [652, 297] width 1198 height 492
click at [279, 111] on div "[DOMAIN_NAME]" at bounding box center [214, 100] width 129 height 49
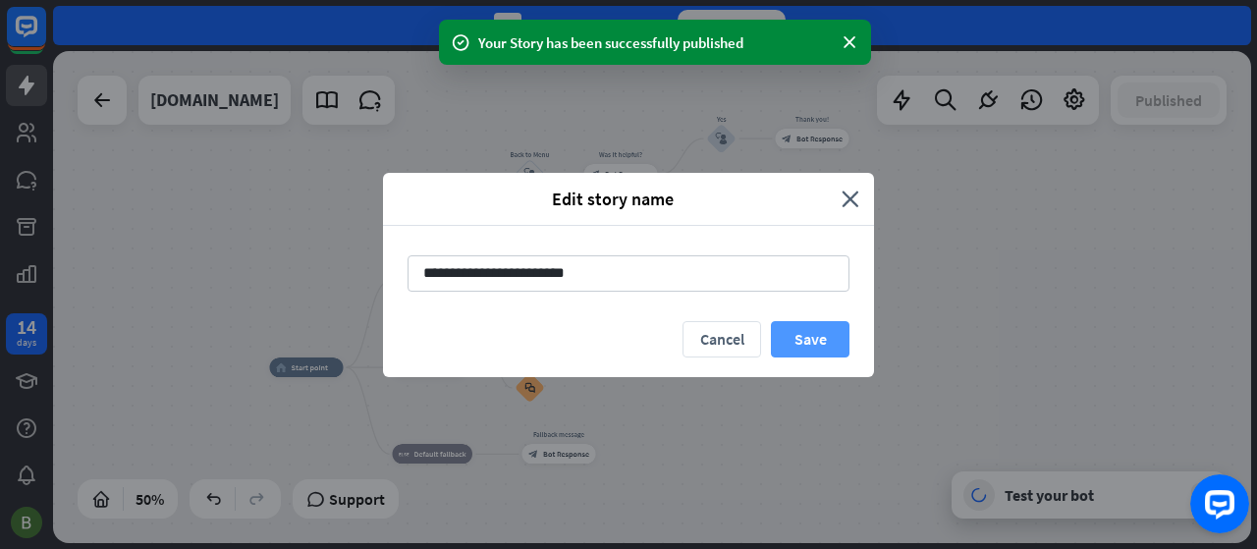
click at [804, 335] on button "Save" at bounding box center [810, 339] width 79 height 36
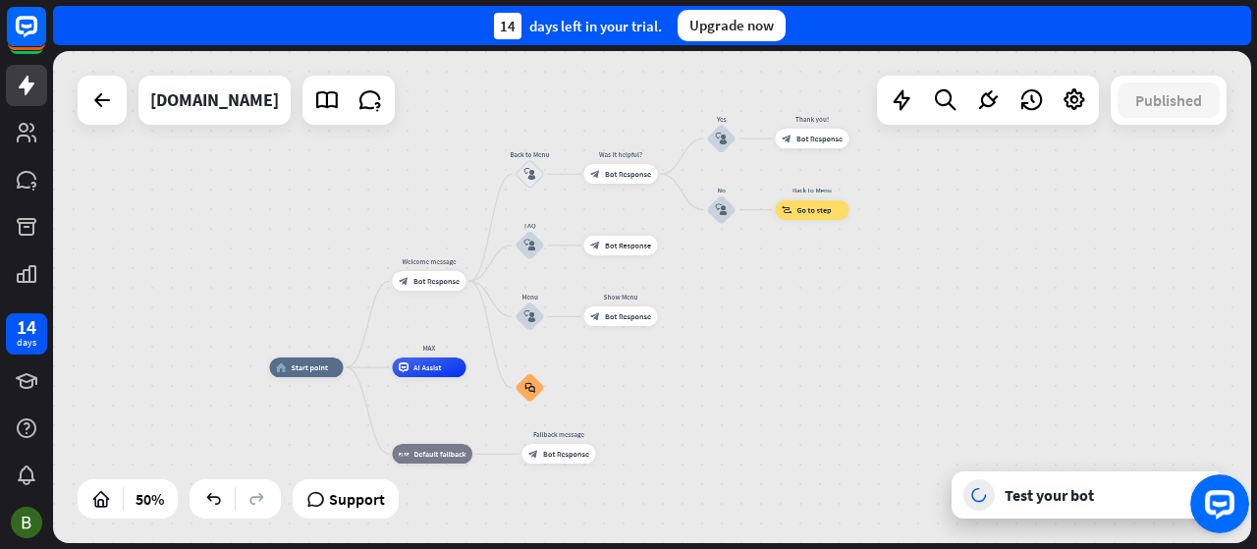
click at [1098, 486] on div "Test your bot" at bounding box center [1093, 495] width 177 height 20
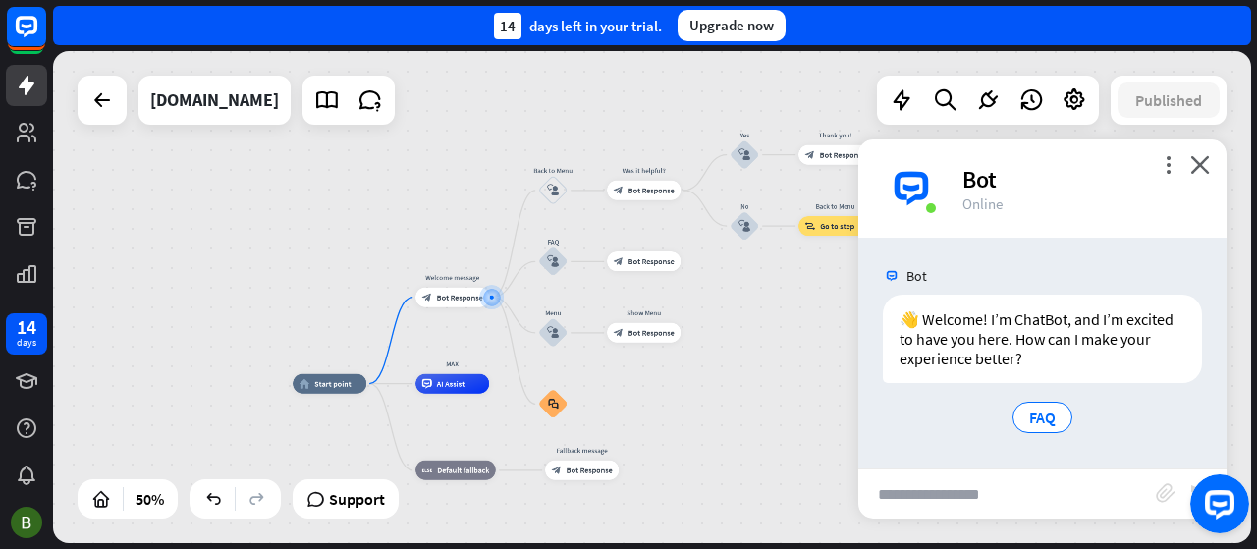
click at [994, 503] on input "text" at bounding box center [1007, 493] width 298 height 49
type input "**********"
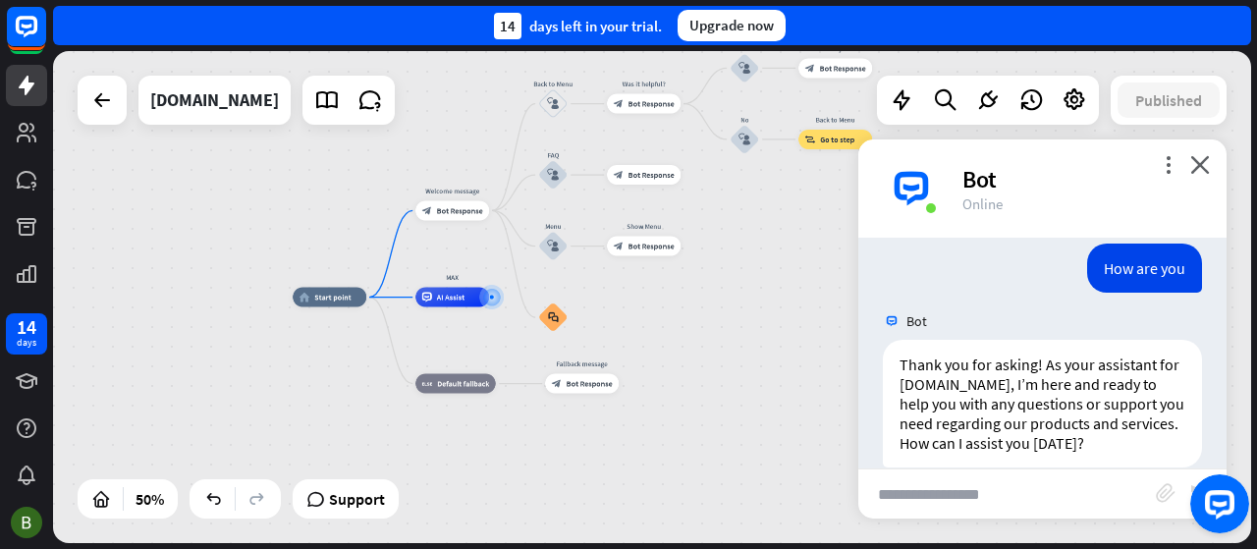
scroll to position [234, 0]
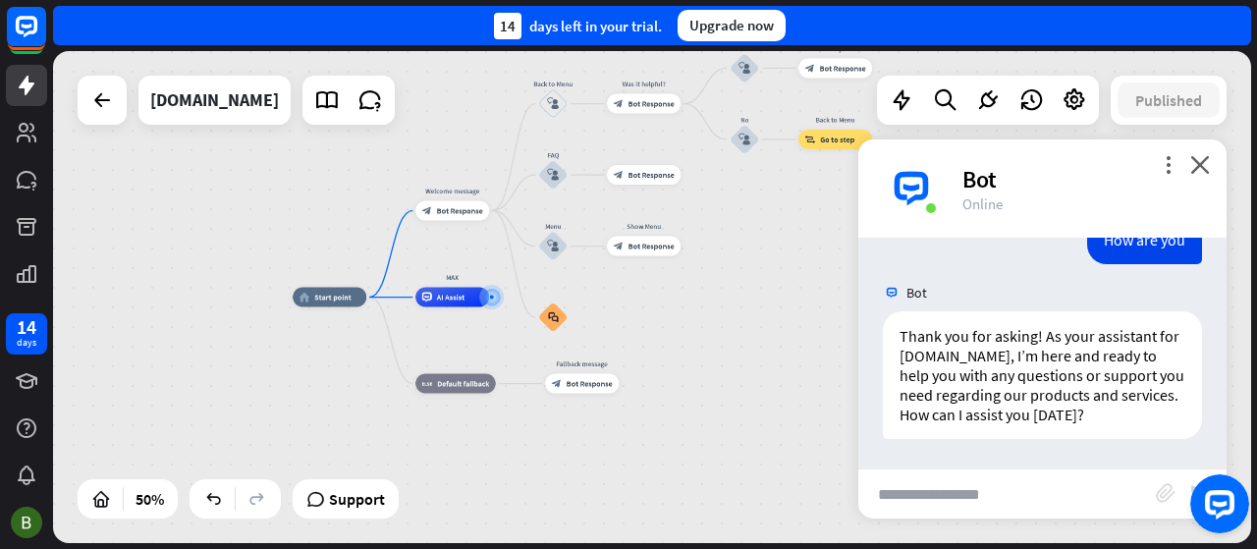
click at [944, 502] on input "text" at bounding box center [1007, 493] width 298 height 49
type input "**********"
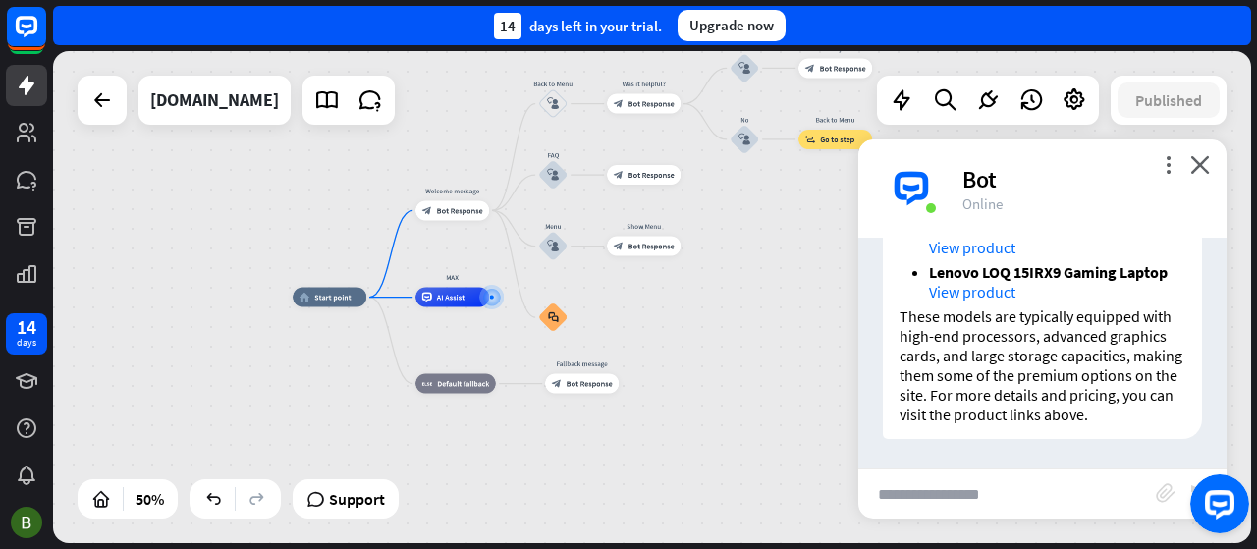
scroll to position [991, 0]
click at [1173, 165] on icon "more_vert" at bounding box center [1168, 164] width 19 height 19
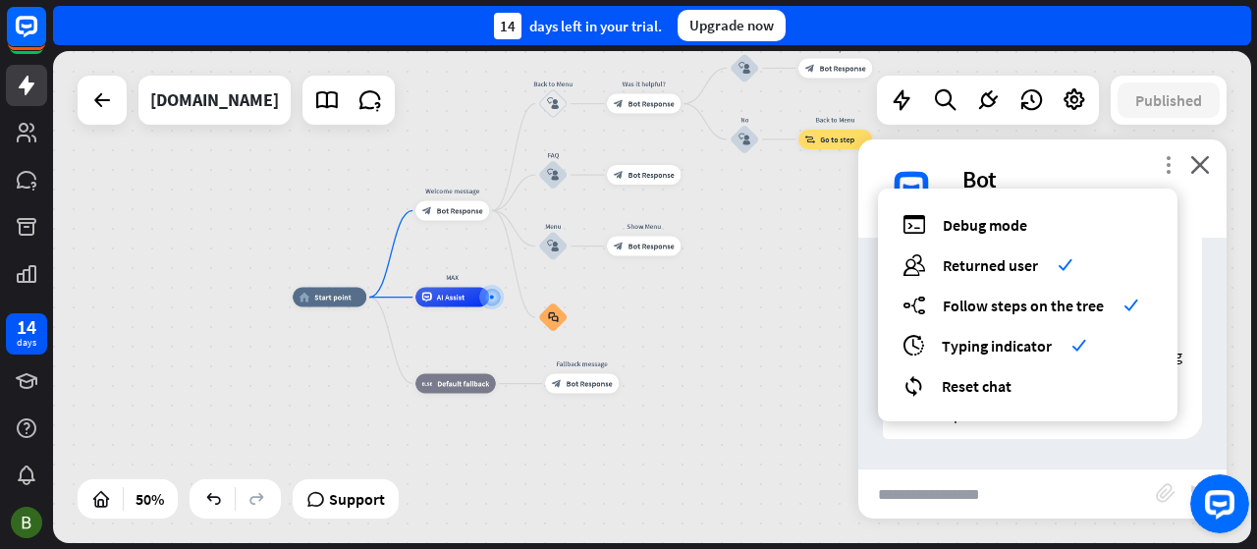
click at [1173, 165] on icon "more_vert" at bounding box center [1168, 164] width 19 height 19
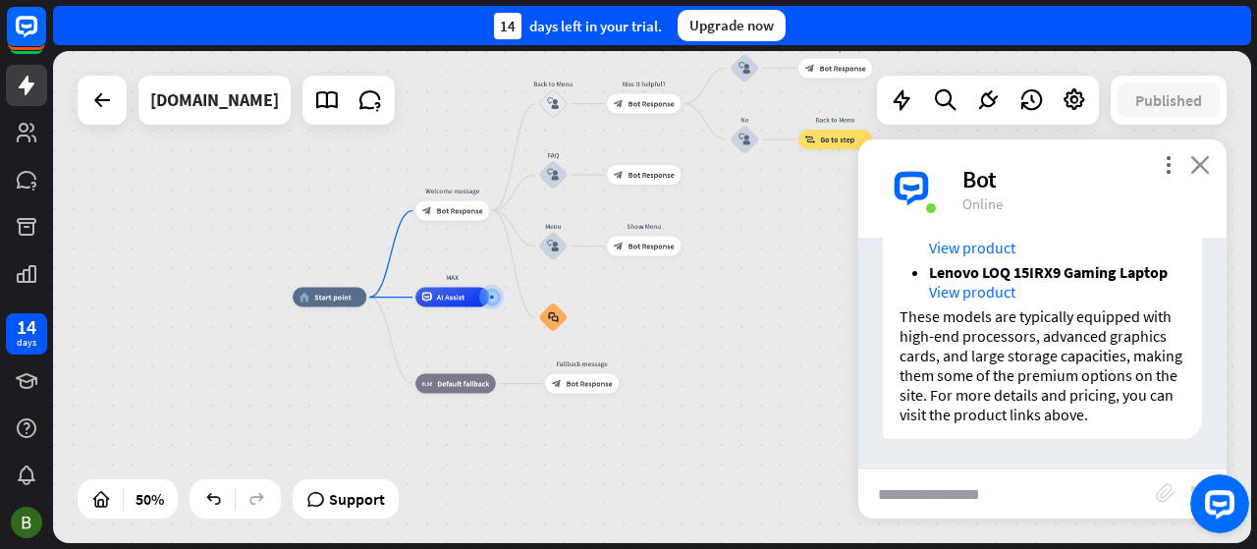
click at [1200, 166] on icon "close" at bounding box center [1200, 164] width 20 height 19
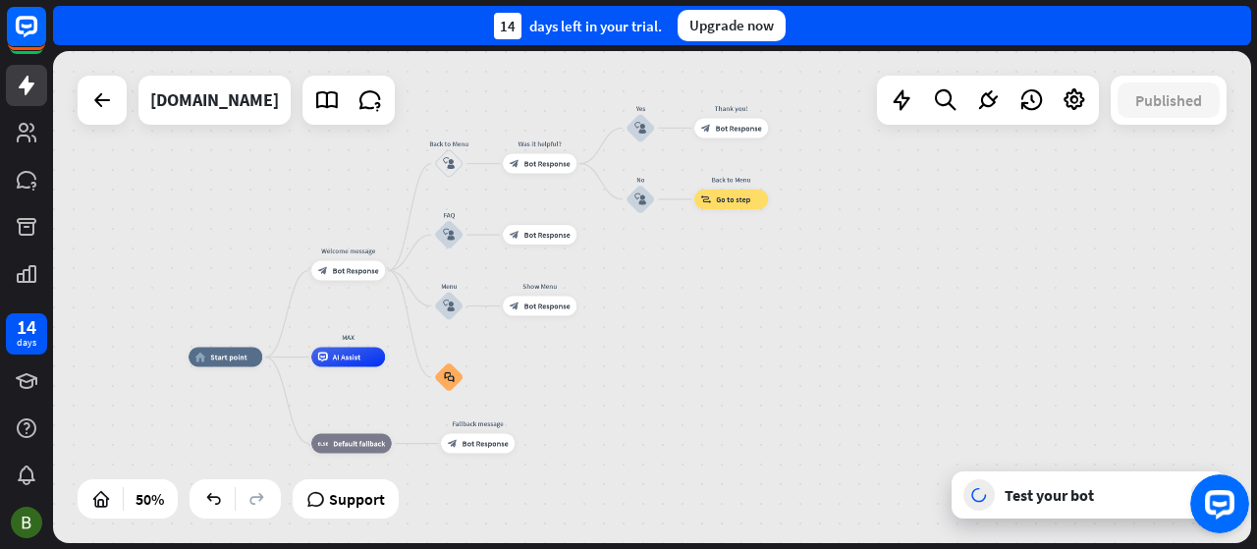
drag, startPoint x: 763, startPoint y: 338, endPoint x: 658, endPoint y: 397, distance: 120.5
click at [658, 397] on div "home_2 Start point Welcome message block_bot_response Bot Response Back to Menu…" at bounding box center [488, 480] width 599 height 246
click at [733, 199] on span "Go to step" at bounding box center [732, 198] width 34 height 10
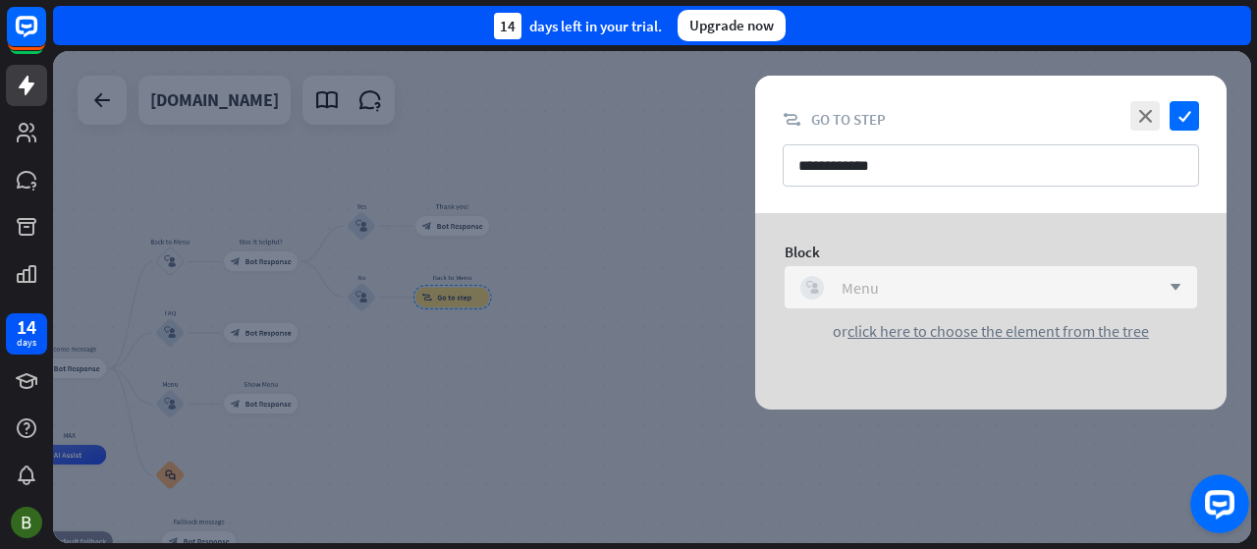
click at [1133, 284] on div "block_user_input Menu" at bounding box center [979, 288] width 359 height 24
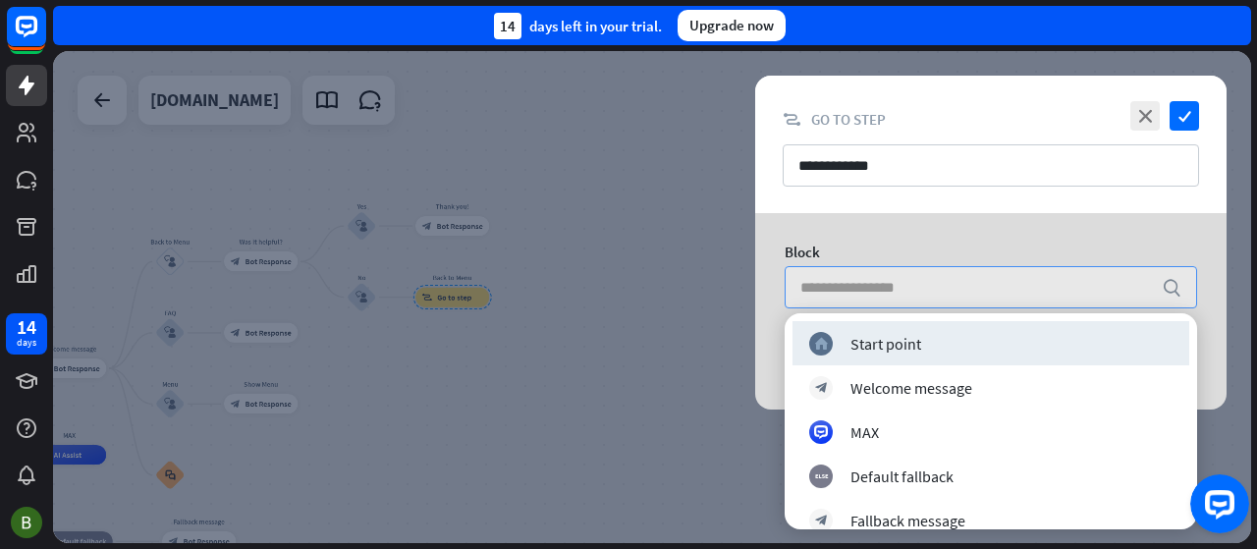
click at [936, 223] on div "Block search or click here to choose the element from the tree" at bounding box center [990, 291] width 471 height 157
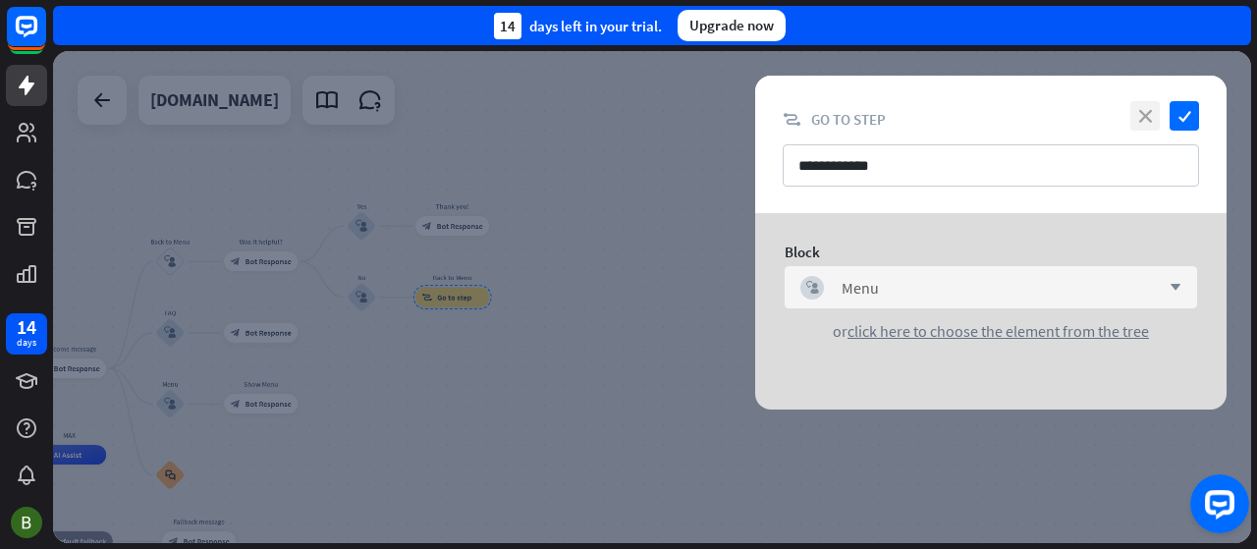
click at [1145, 116] on icon "close" at bounding box center [1144, 115] width 29 height 29
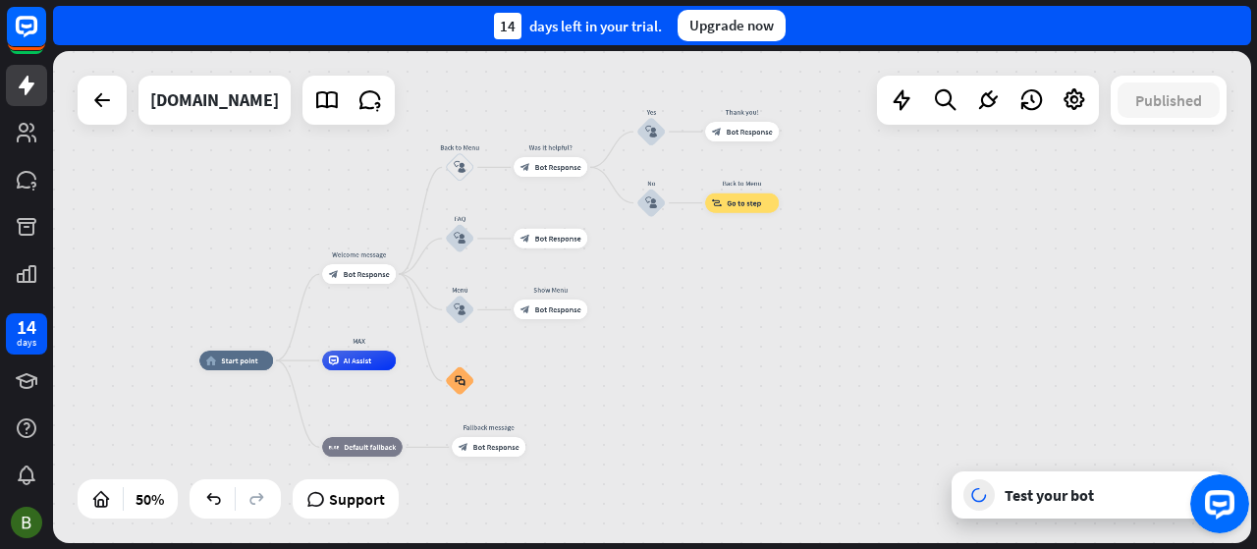
drag, startPoint x: 640, startPoint y: 317, endPoint x: 930, endPoint y: 223, distance: 304.6
click at [930, 223] on div "home_2 Start point Welcome message block_bot_response Bot Response Back to Menu…" at bounding box center [652, 297] width 1198 height 492
click at [1039, 498] on div "Test your bot" at bounding box center [1093, 495] width 177 height 20
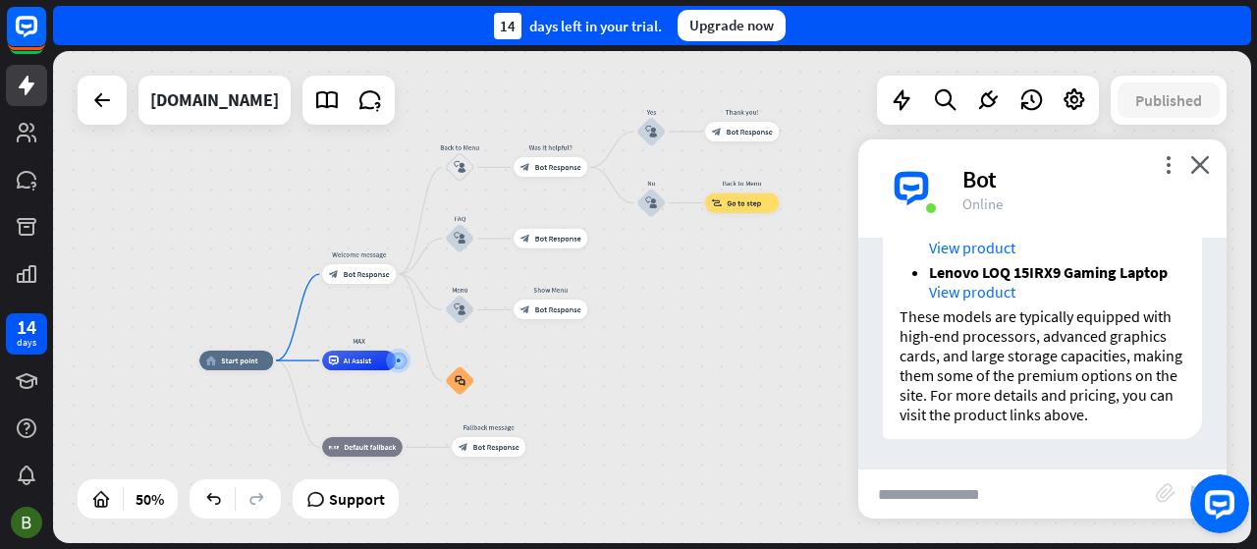
click at [978, 282] on link "View product" at bounding box center [972, 292] width 86 height 20
click at [972, 301] on link "View product" at bounding box center [972, 292] width 86 height 20
click at [1200, 172] on icon "close" at bounding box center [1200, 164] width 20 height 19
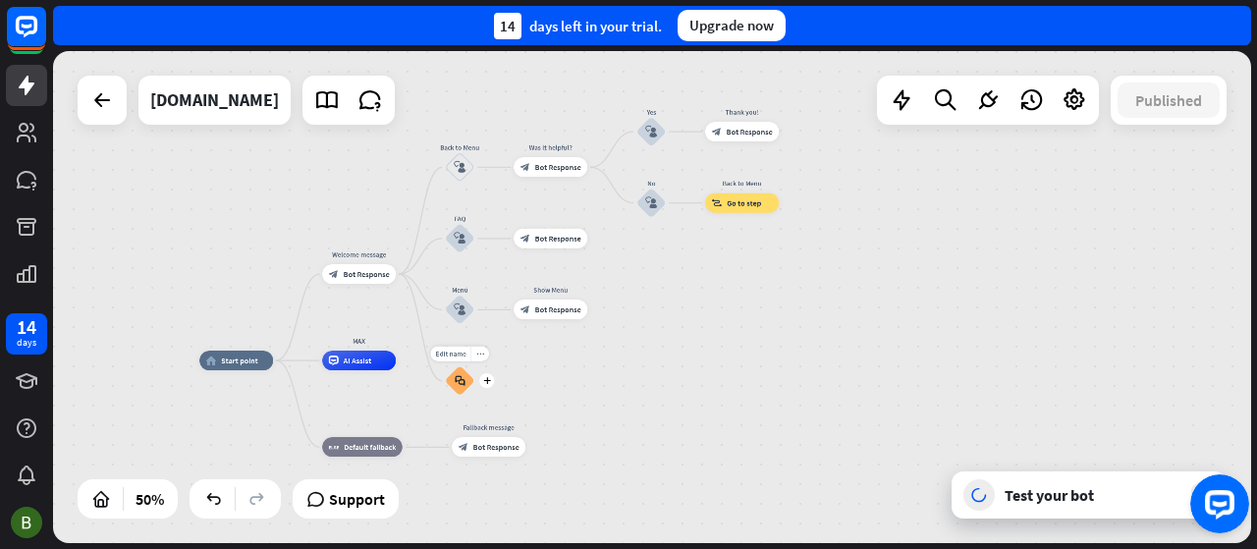
click at [462, 396] on div "Edit name more_horiz plus block_faq" at bounding box center [459, 380] width 29 height 29
click at [452, 383] on div "block_faq" at bounding box center [459, 380] width 29 height 29
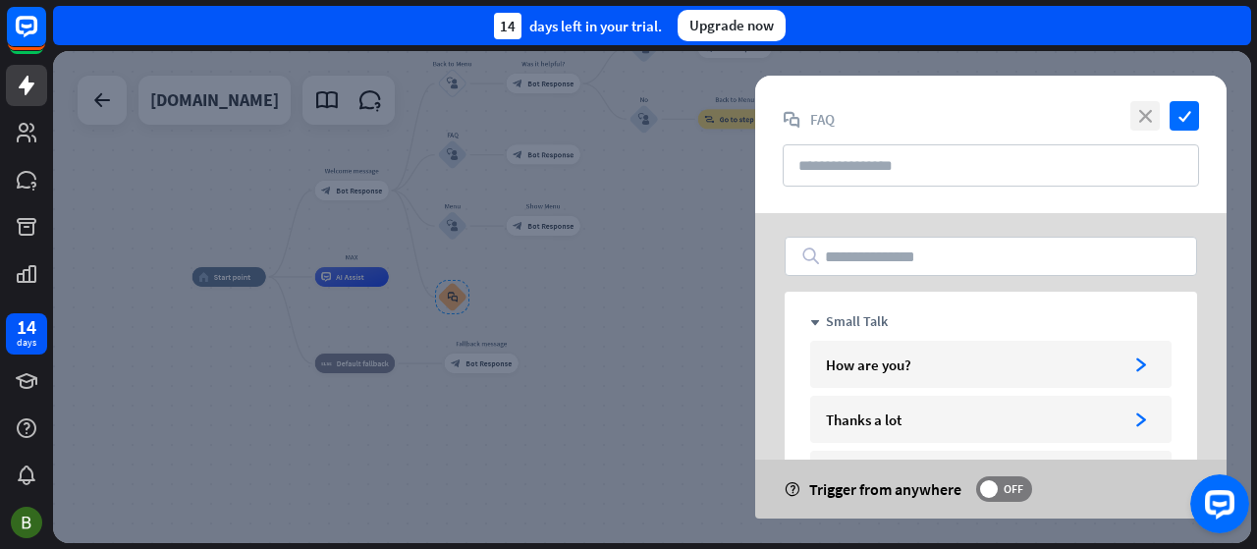
click at [1139, 125] on icon "close" at bounding box center [1144, 115] width 29 height 29
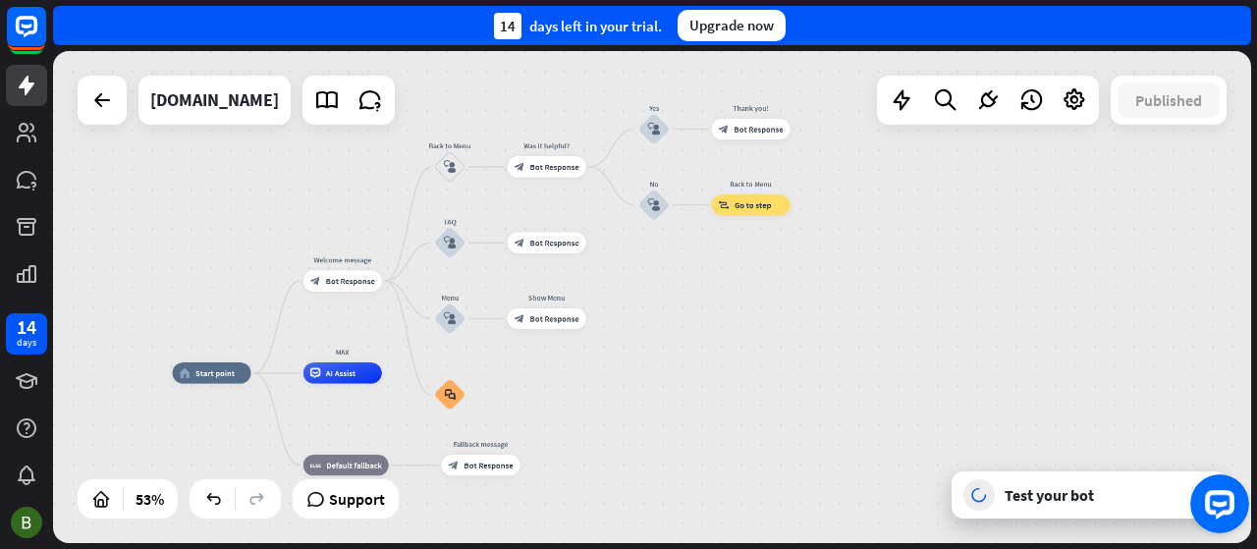
drag, startPoint x: 723, startPoint y: 333, endPoint x: 739, endPoint y: 435, distance: 103.5
click at [739, 435] on div "home_2 Start point Welcome message block_bot_response Bot Response Back to Menu…" at bounding box center [492, 504] width 638 height 262
click at [994, 100] on icon at bounding box center [988, 100] width 26 height 26
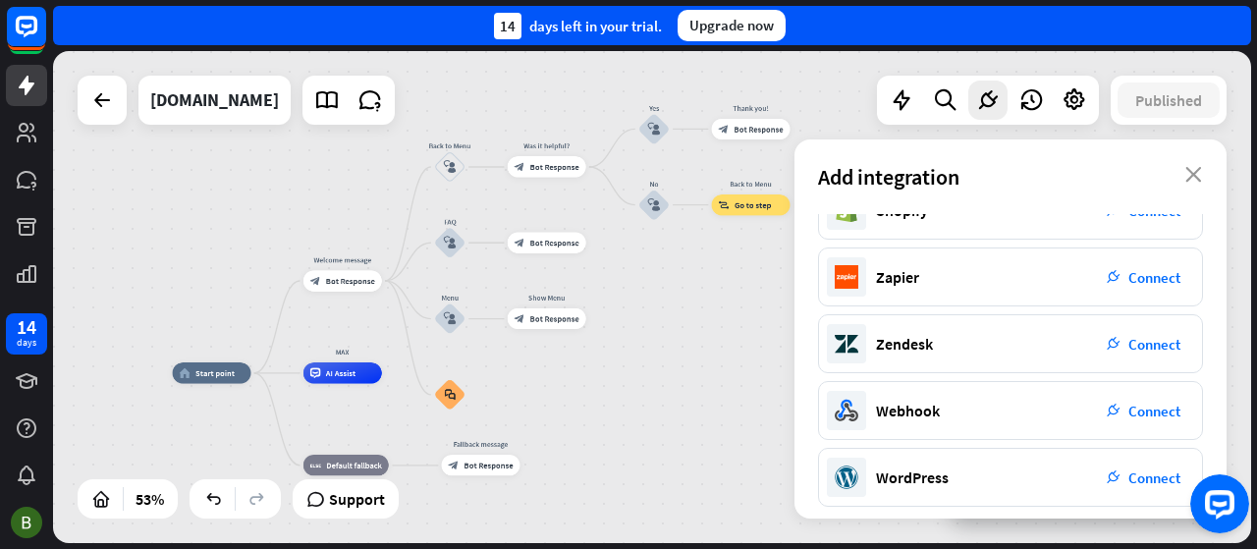
scroll to position [445, 0]
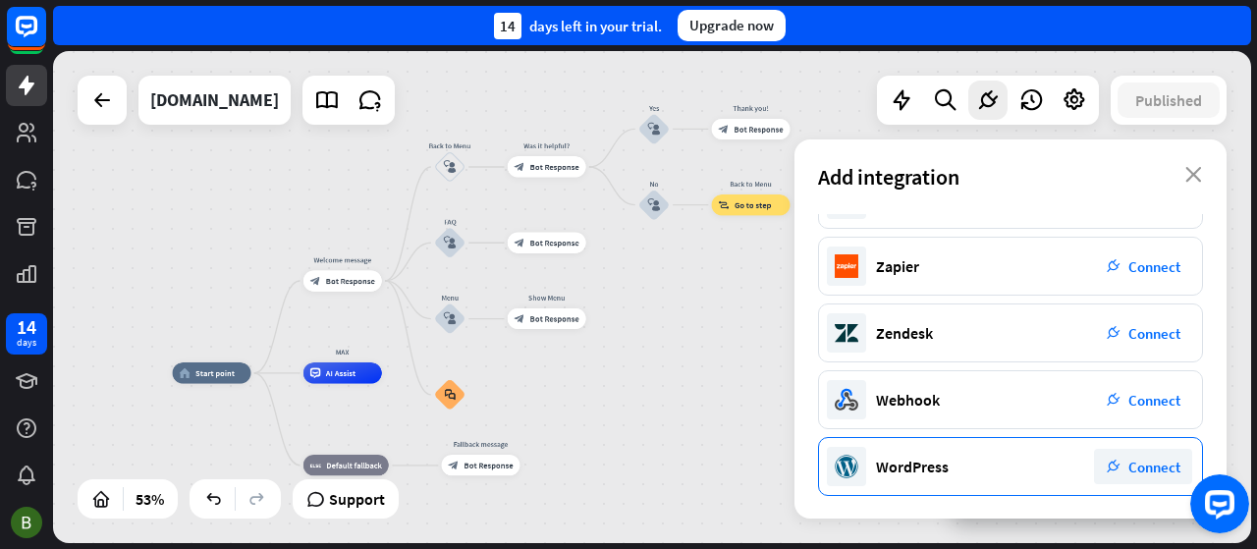
click at [1145, 464] on span "Connect" at bounding box center [1154, 467] width 52 height 19
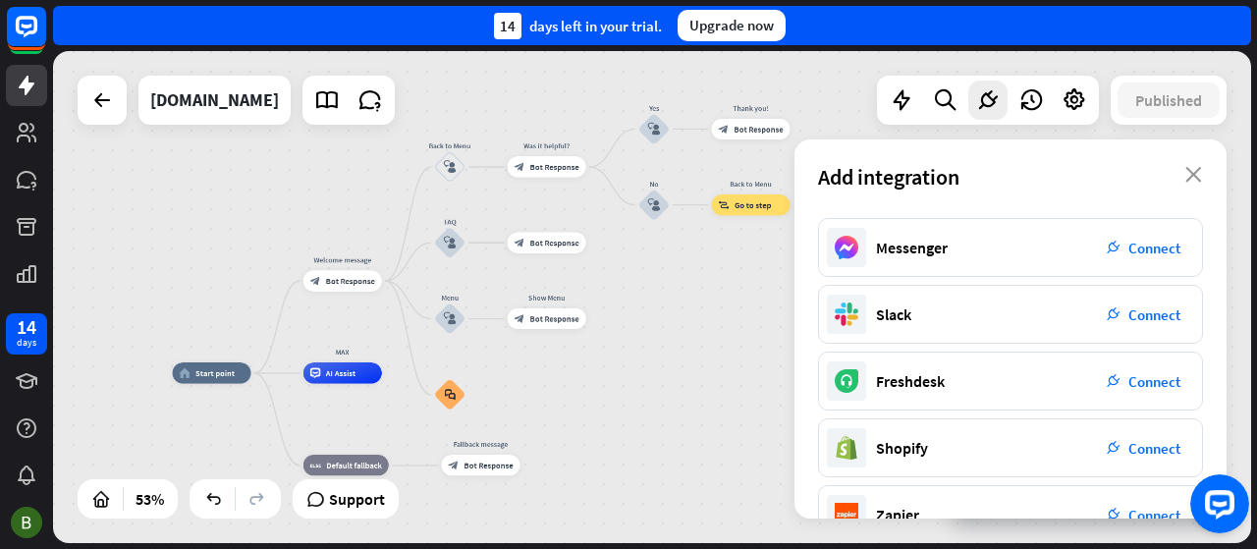
scroll to position [0, 0]
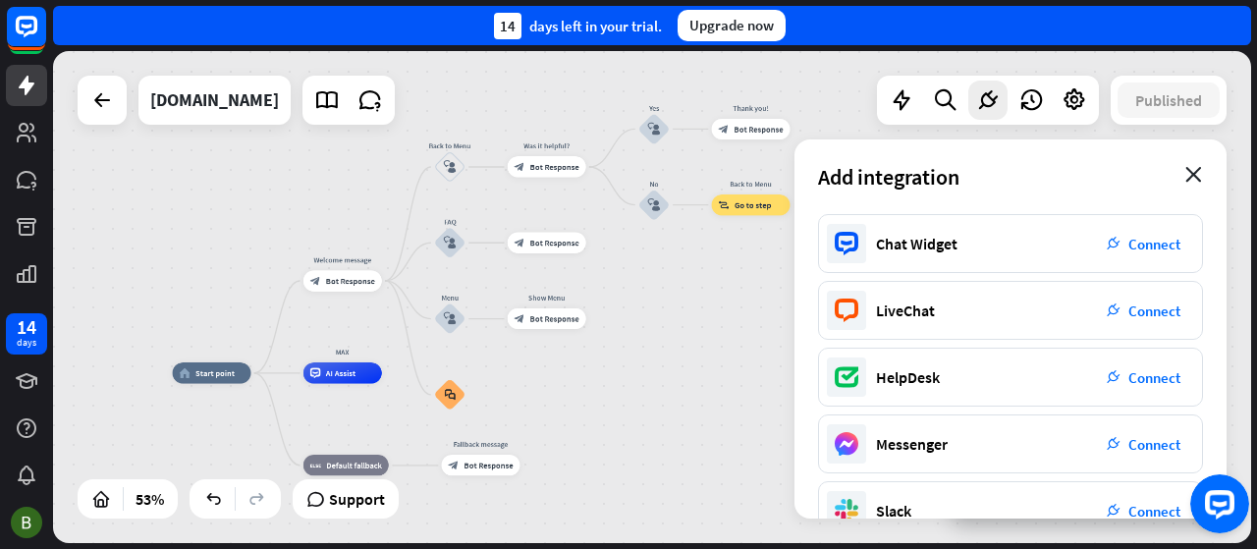
click at [1194, 175] on icon "close" at bounding box center [1193, 175] width 17 height 16
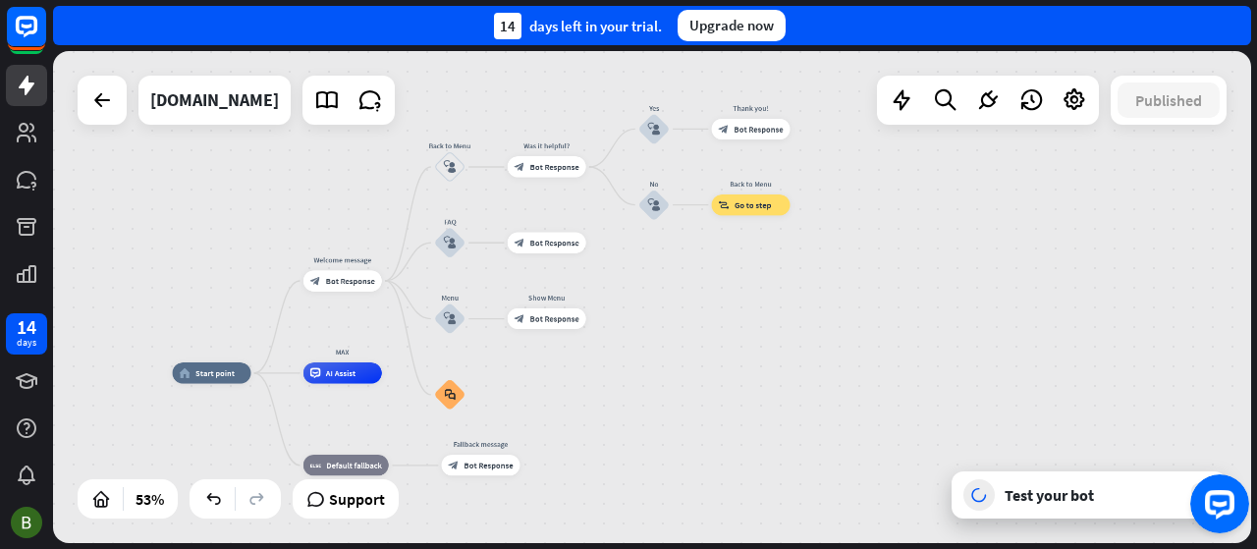
click at [1213, 515] on button "Open LiveChat chat widget" at bounding box center [1219, 503] width 59 height 59
